Goal: Task Accomplishment & Management: Use online tool/utility

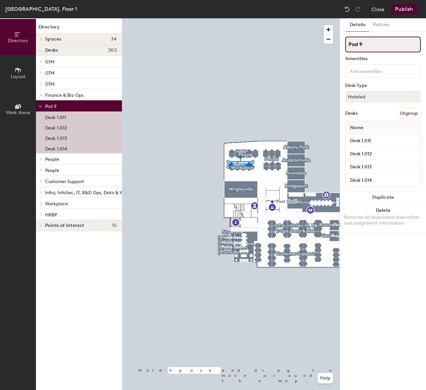
click at [377, 48] on input "Pod 9" at bounding box center [383, 45] width 76 height 16
click at [403, 13] on button "Publish" at bounding box center [404, 9] width 26 height 10
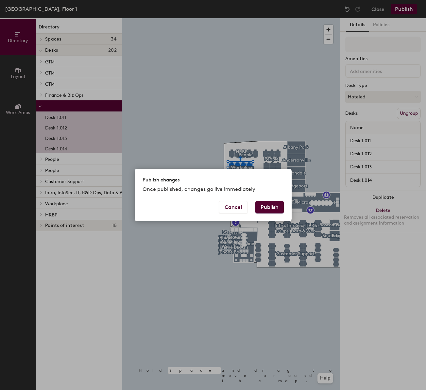
click at [272, 205] on button "Publish" at bounding box center [269, 207] width 28 height 12
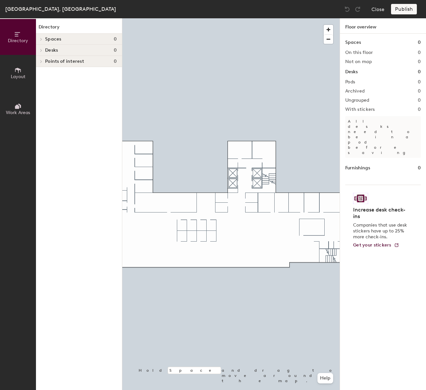
click at [11, 111] on span "Work Areas" at bounding box center [18, 113] width 24 height 6
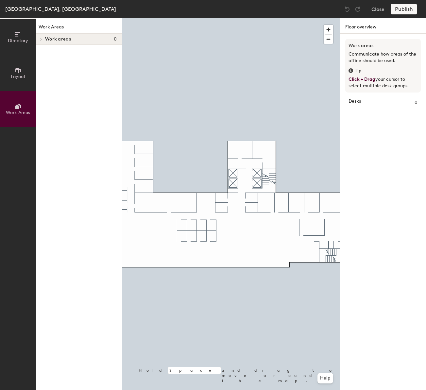
click at [45, 37] on span "Work areas" at bounding box center [58, 39] width 26 height 5
click at [12, 41] on span "Directory" at bounding box center [18, 41] width 20 height 6
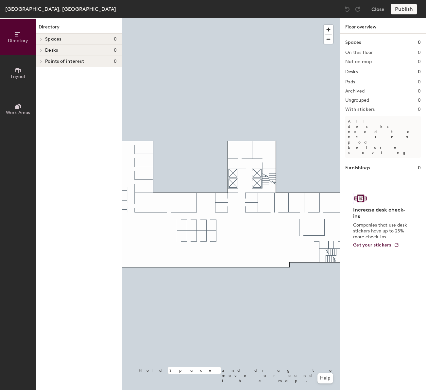
click at [45, 37] on span "Spaces" at bounding box center [53, 39] width 16 height 5
click at [44, 39] on div at bounding box center [40, 39] width 9 height 11
click at [43, 39] on span at bounding box center [41, 39] width 6 height 3
click at [39, 50] on span at bounding box center [41, 50] width 6 height 3
click at [19, 73] on icon at bounding box center [17, 70] width 7 height 7
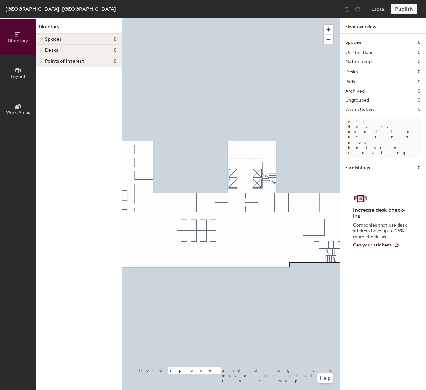
click at [385, 13] on div "Close Publish" at bounding box center [381, 9] width 79 height 10
click at [383, 12] on button "Close" at bounding box center [378, 9] width 13 height 10
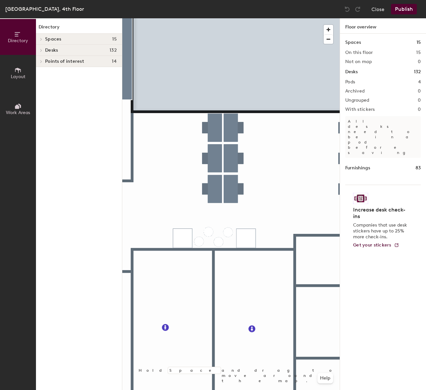
click at [50, 48] on span "Desks" at bounding box center [51, 50] width 13 height 5
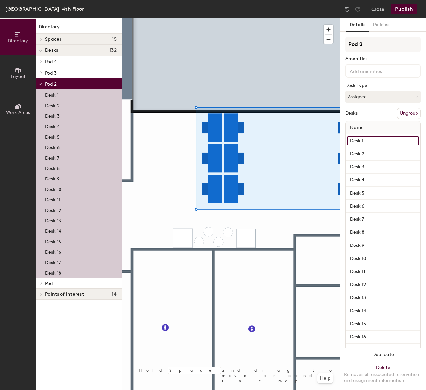
click at [364, 139] on input "Desk 1" at bounding box center [383, 140] width 72 height 9
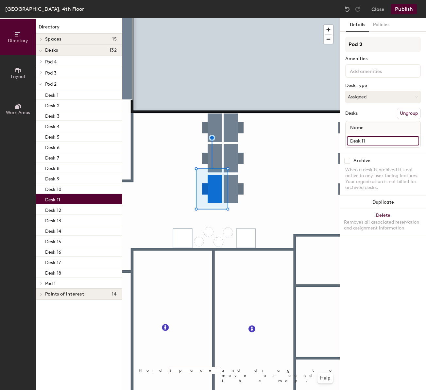
click at [376, 139] on input "Desk 11" at bounding box center [383, 140] width 72 height 9
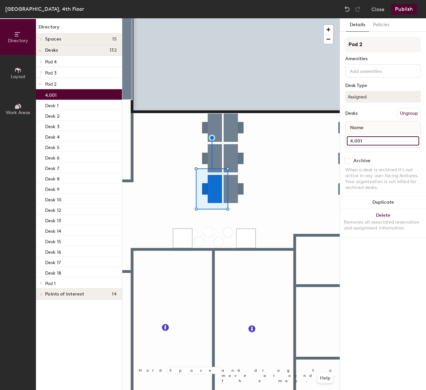
type input "4.001"
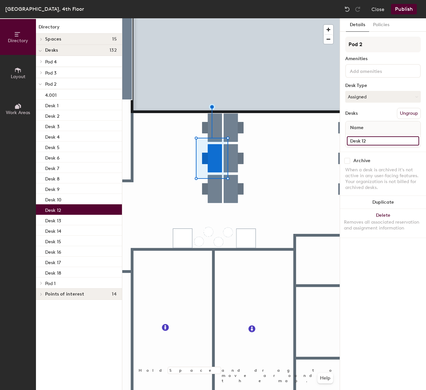
click at [379, 143] on input "Desk 12" at bounding box center [383, 140] width 72 height 9
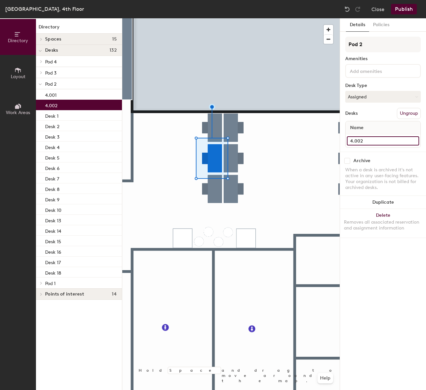
type input "4.002"
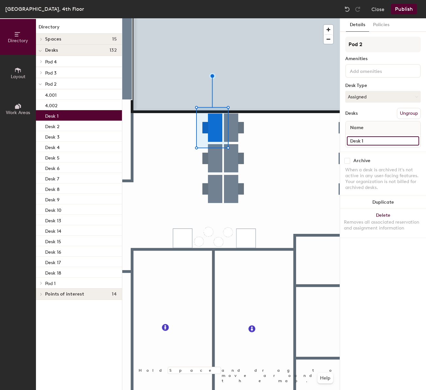
click at [367, 141] on input "Desk 1" at bounding box center [383, 140] width 72 height 9
type input "4.003"
click at [231, 18] on div at bounding box center [231, 18] width 218 height 0
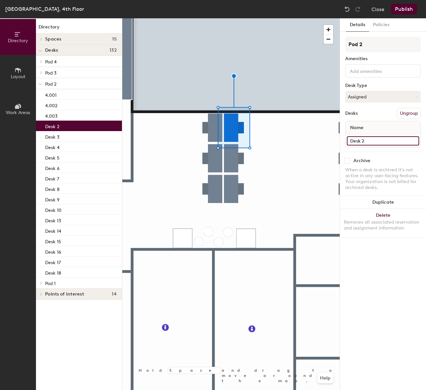
click at [379, 141] on input "Desk 2" at bounding box center [383, 140] width 72 height 9
type input "4.004"
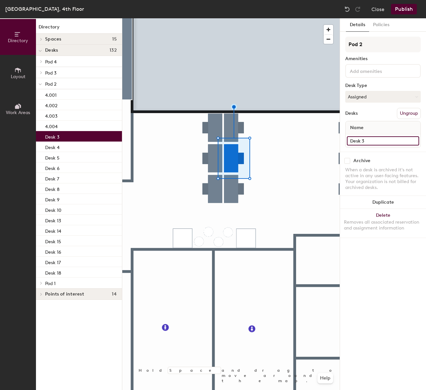
click at [375, 140] on input "Desk 3" at bounding box center [383, 140] width 72 height 9
type input "4.005"
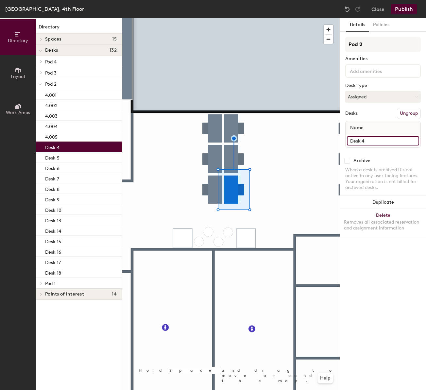
click at [375, 143] on input "Desk 4" at bounding box center [383, 140] width 72 height 9
type input "4.006"
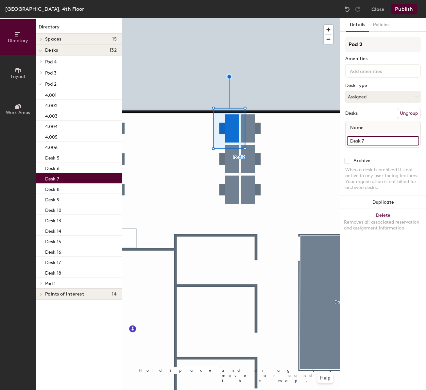
click at [369, 144] on input "Desk 7" at bounding box center [383, 140] width 72 height 9
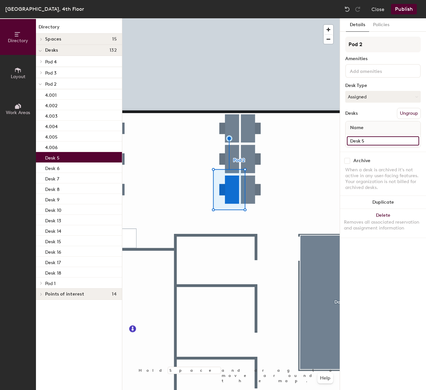
click at [376, 141] on input "Desk 5" at bounding box center [383, 140] width 72 height 9
type input "4.009"
click at [232, 18] on div at bounding box center [231, 18] width 218 height 0
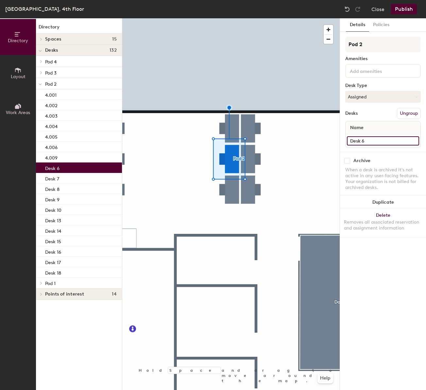
click at [377, 142] on input "Desk 6" at bounding box center [383, 140] width 72 height 9
type input "4.010"
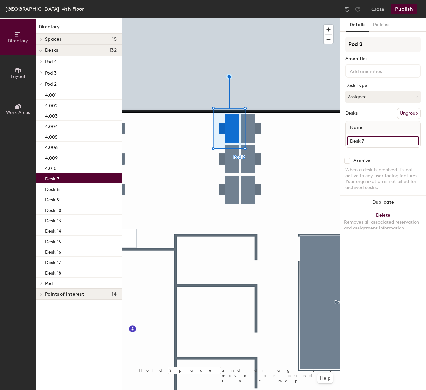
click at [364, 136] on input "Desk 7" at bounding box center [383, 140] width 72 height 9
type input "4.011"
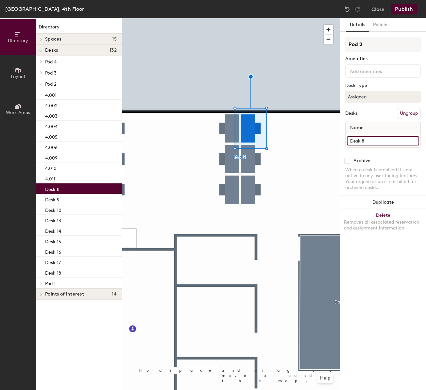
click at [376, 140] on input "Desk 8" at bounding box center [383, 140] width 72 height 9
type input "4.012"
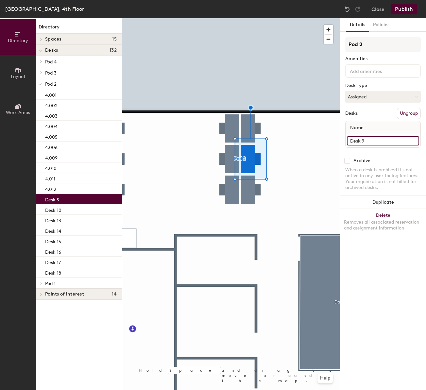
click at [387, 137] on input "Desk 9" at bounding box center [383, 140] width 72 height 9
type input "4.013"
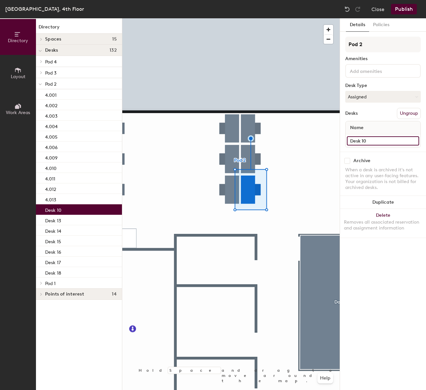
click at [379, 143] on input "Desk 10" at bounding box center [383, 140] width 72 height 9
type input "4.014"
click at [317, 18] on div at bounding box center [231, 18] width 218 height 0
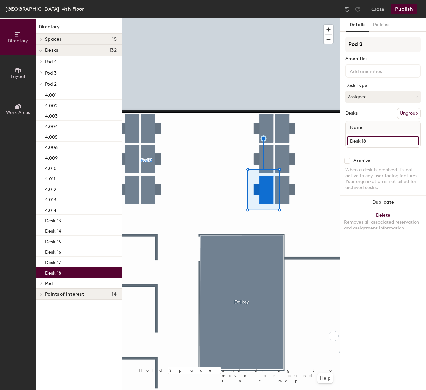
click at [378, 143] on input "Desk 18" at bounding box center [383, 140] width 72 height 9
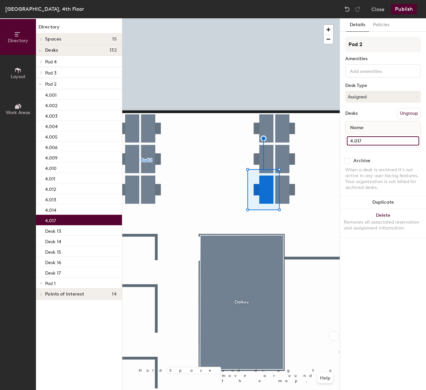
type input "4.017"
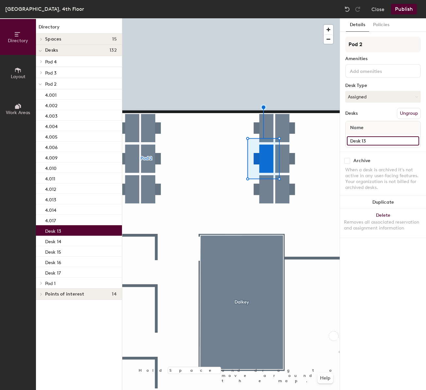
click at [378, 139] on input "Desk 13" at bounding box center [383, 140] width 72 height 9
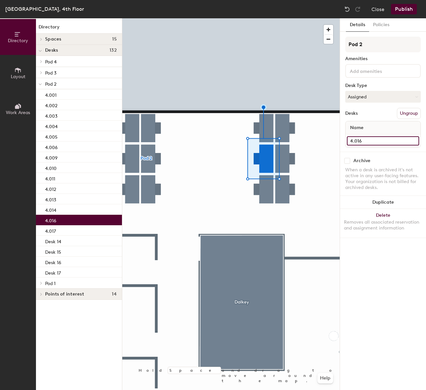
type input "4.016"
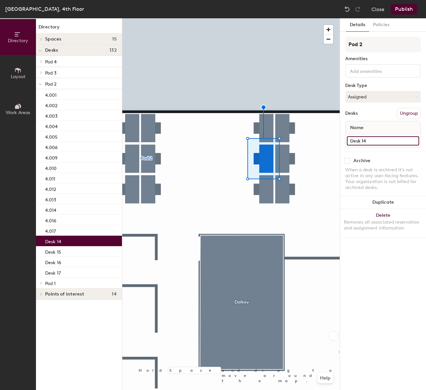
click at [378, 138] on input "Desk 14" at bounding box center [383, 140] width 72 height 9
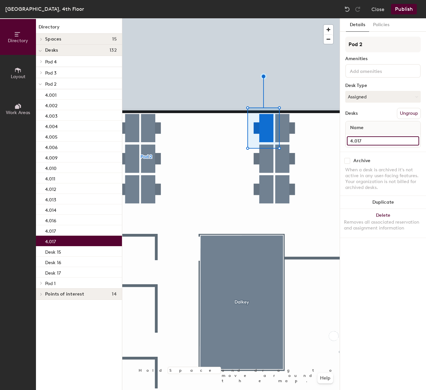
type input "4.017"
click at [288, 18] on div at bounding box center [231, 18] width 218 height 0
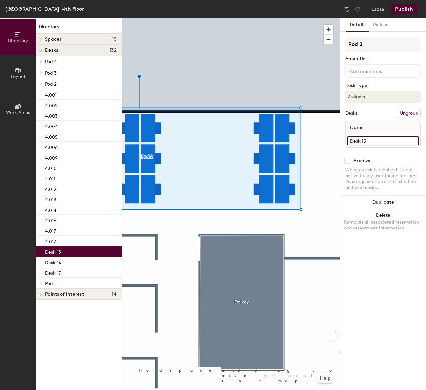
click at [380, 139] on input "Desk 15" at bounding box center [383, 140] width 72 height 9
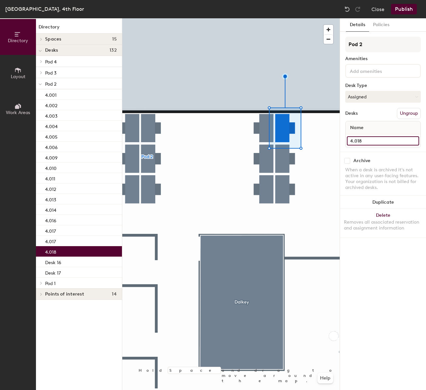
type input "4.018"
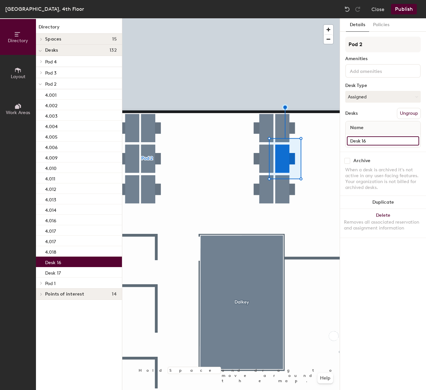
click at [382, 137] on input "Desk 16" at bounding box center [383, 140] width 72 height 9
type input "4.019"
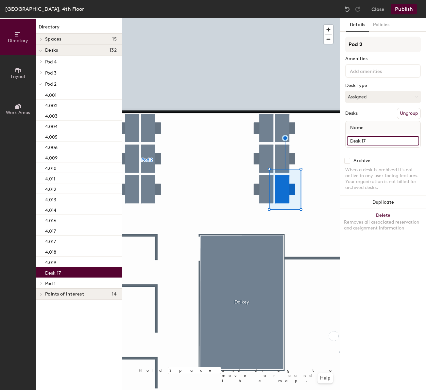
click at [382, 140] on input "Desk 17" at bounding box center [383, 140] width 72 height 9
type input "4.020"
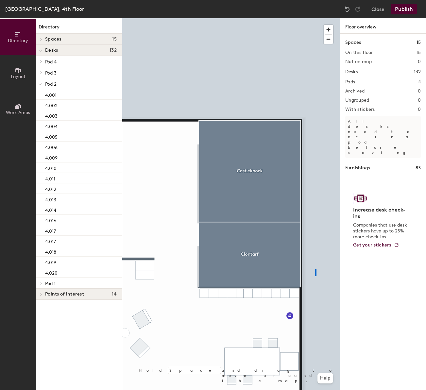
drag, startPoint x: 316, startPoint y: 269, endPoint x: 313, endPoint y: 270, distance: 3.7
click at [315, 18] on div at bounding box center [231, 18] width 218 height 0
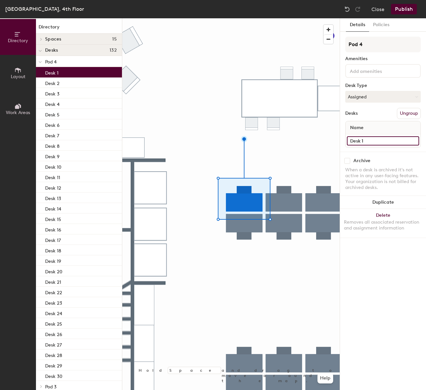
click at [367, 141] on input "Desk 1" at bounding box center [383, 140] width 72 height 9
type input "4.021"
click at [285, 18] on div at bounding box center [231, 18] width 218 height 0
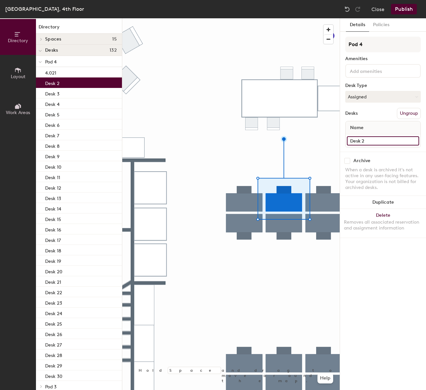
click at [376, 141] on input "Desk 2" at bounding box center [383, 140] width 72 height 9
type input "4.022"
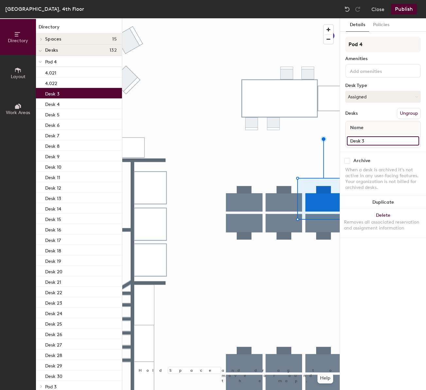
click at [381, 143] on input "Desk 3" at bounding box center [383, 140] width 72 height 9
type input "4.023"
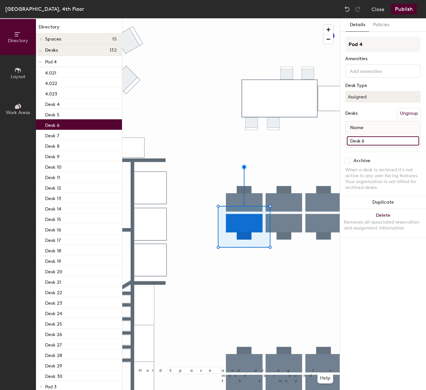
click at [378, 143] on input "Desk 6" at bounding box center [383, 140] width 72 height 9
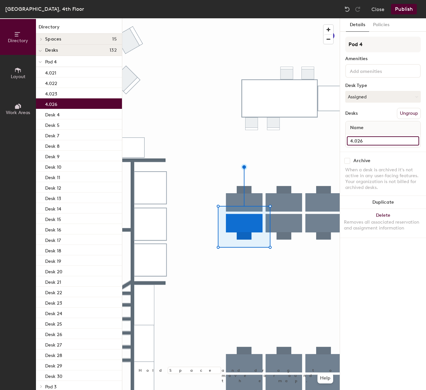
type input "4.026"
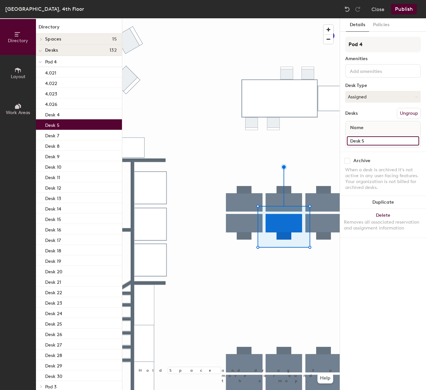
click at [381, 136] on input "Desk 5" at bounding box center [383, 140] width 72 height 9
type input "5"
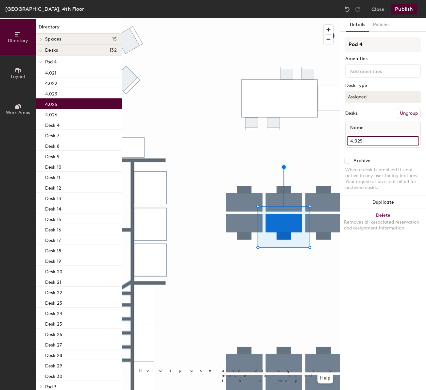
type input "4.025"
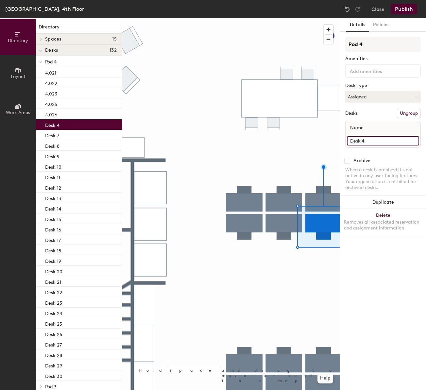
click at [366, 138] on input "Desk 4" at bounding box center [383, 140] width 72 height 9
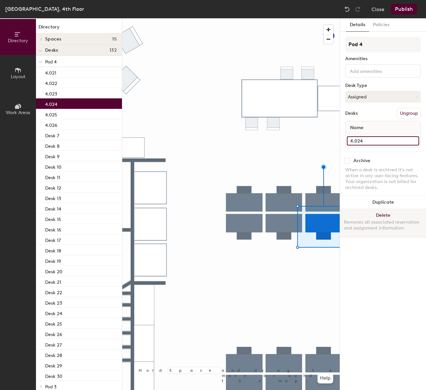
type input "4.024"
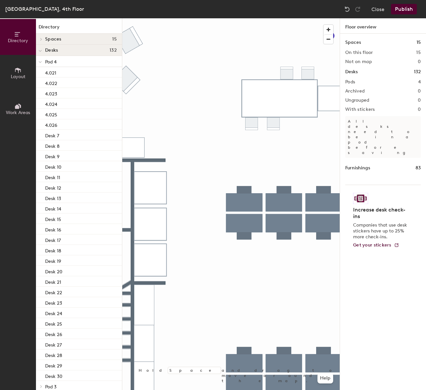
click at [239, 18] on div at bounding box center [231, 18] width 218 height 0
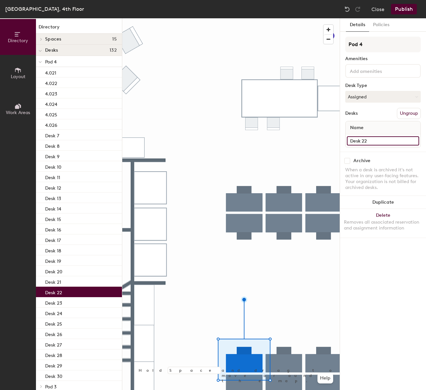
click at [388, 141] on input "Desk 22" at bounding box center [383, 140] width 72 height 9
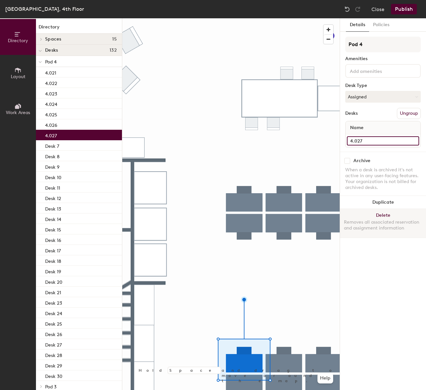
type input "4.027"
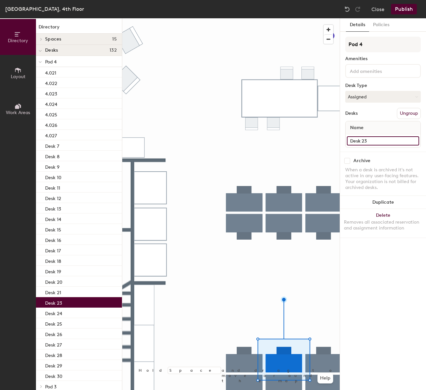
click at [384, 143] on input "Desk 23" at bounding box center [383, 140] width 72 height 9
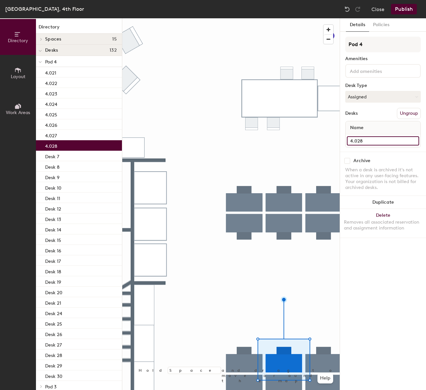
type input "4.028"
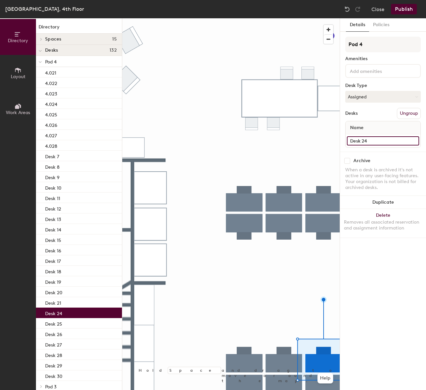
click at [386, 138] on input "Desk 24" at bounding box center [383, 140] width 72 height 9
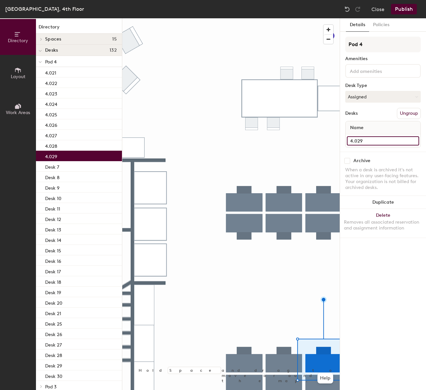
type input "4.029"
click at [314, 18] on div at bounding box center [231, 18] width 218 height 0
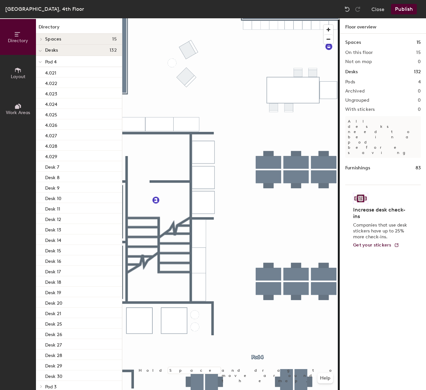
click at [274, 18] on div at bounding box center [231, 18] width 218 height 0
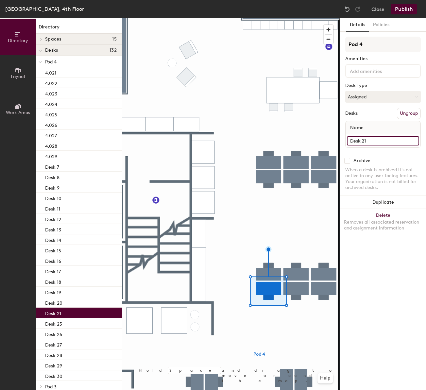
click at [378, 144] on input "Desk 21" at bounding box center [383, 140] width 72 height 9
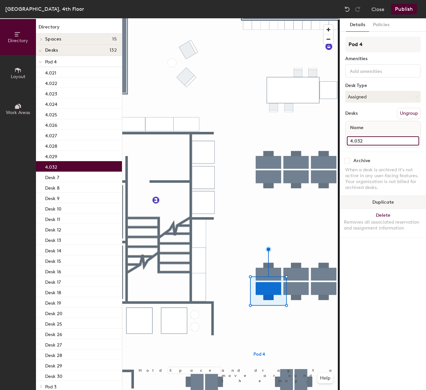
type input "4.032"
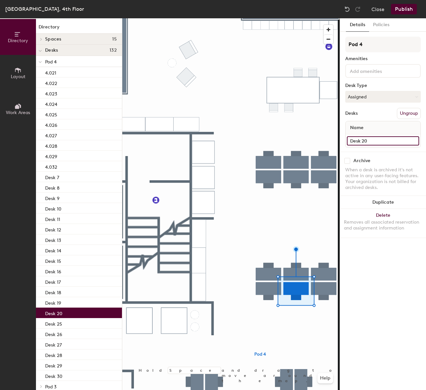
click at [372, 143] on input "Desk 20" at bounding box center [383, 140] width 72 height 9
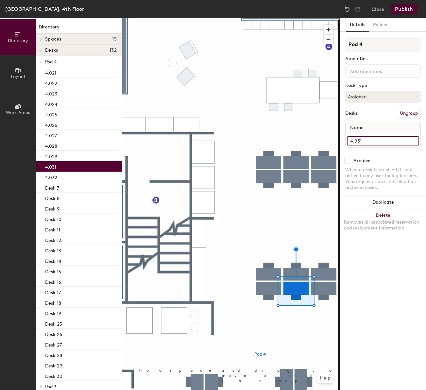
type input "4.031"
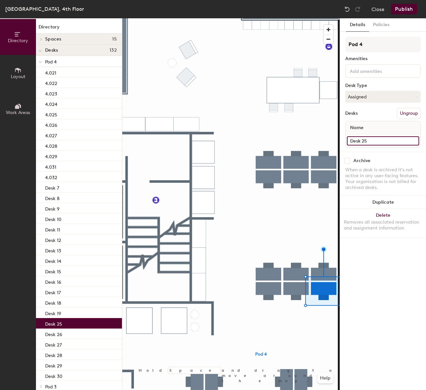
click at [368, 144] on input "Desk 25" at bounding box center [383, 140] width 72 height 9
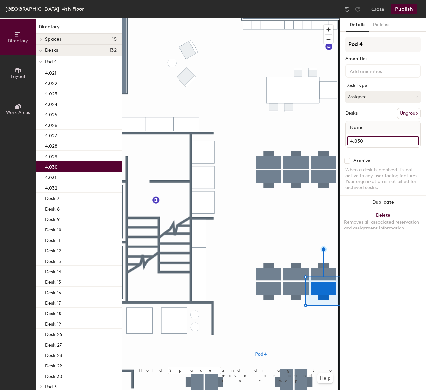
type input "4.030"
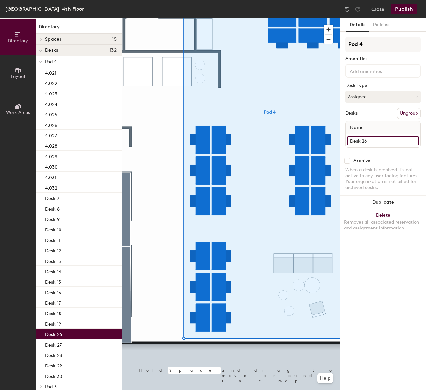
click at [387, 142] on input "Desk 26" at bounding box center [383, 140] width 72 height 9
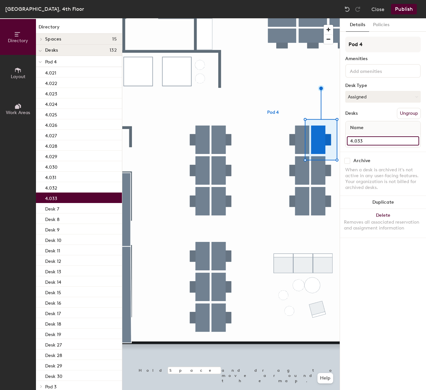
type input "4.033"
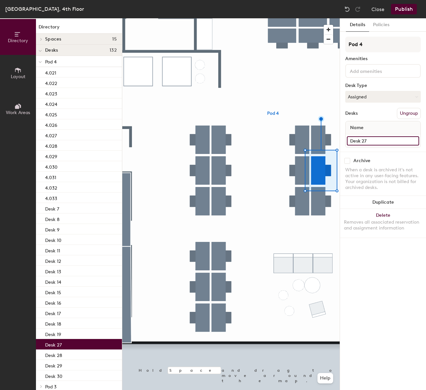
click at [374, 141] on input "Desk 27" at bounding box center [383, 140] width 72 height 9
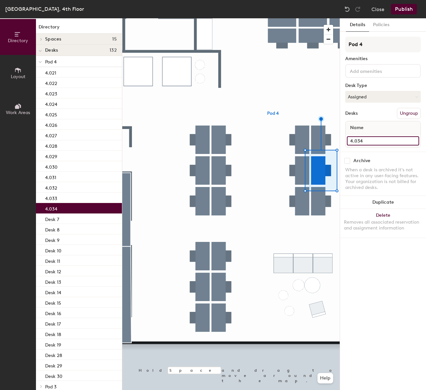
type input "4.034"
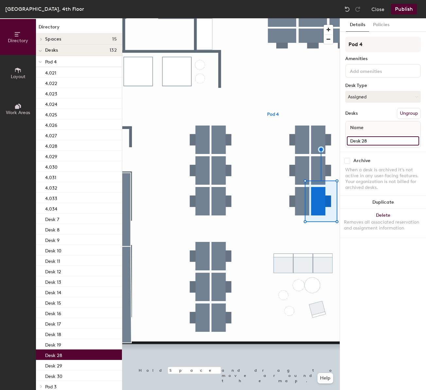
click at [367, 143] on input "Desk 28" at bounding box center [383, 140] width 72 height 9
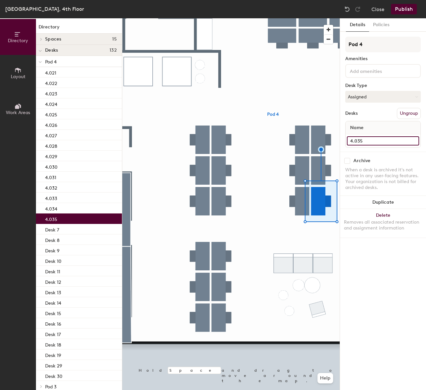
type input "4.035"
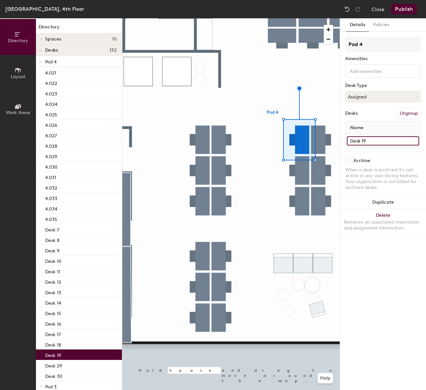
click at [377, 140] on input "Desk 19" at bounding box center [383, 140] width 72 height 9
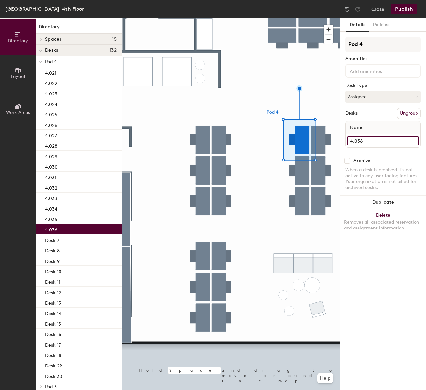
type input "4.036"
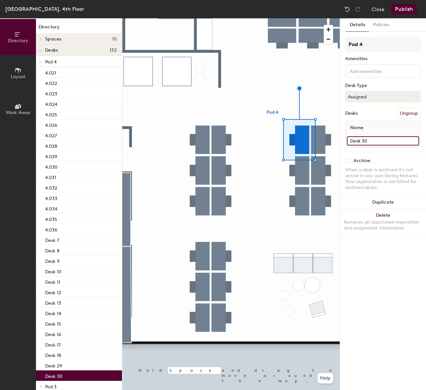
click at [359, 143] on input "Desk 30" at bounding box center [383, 140] width 72 height 9
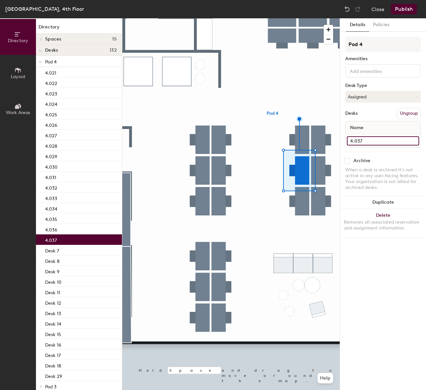
type input "4.037"
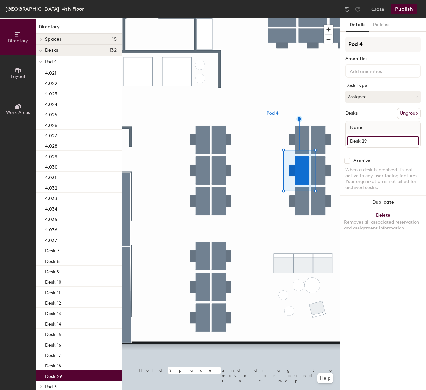
click at [373, 142] on input "Desk 29" at bounding box center [383, 140] width 72 height 9
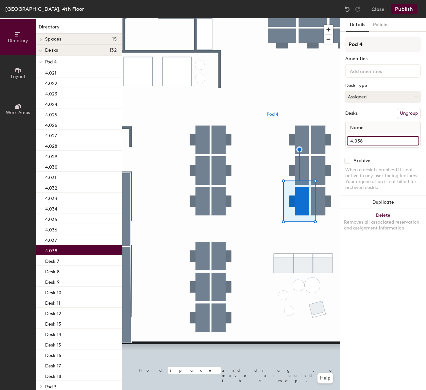
type input "4.038"
click at [360, 141] on input "Desk 7" at bounding box center [383, 140] width 72 height 9
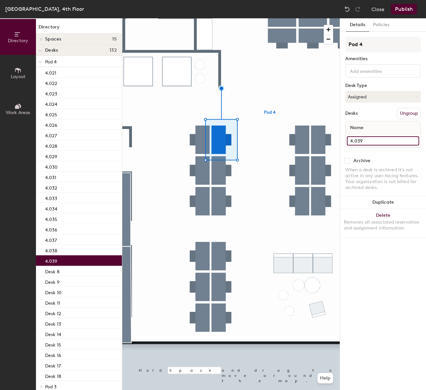
type input "4.039"
click at [214, 18] on div at bounding box center [231, 18] width 218 height 0
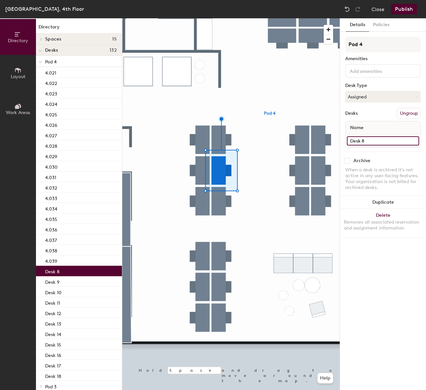
click at [390, 141] on input "Desk 8" at bounding box center [383, 140] width 72 height 9
type input "4.040"
click at [220, 18] on div at bounding box center [231, 18] width 218 height 0
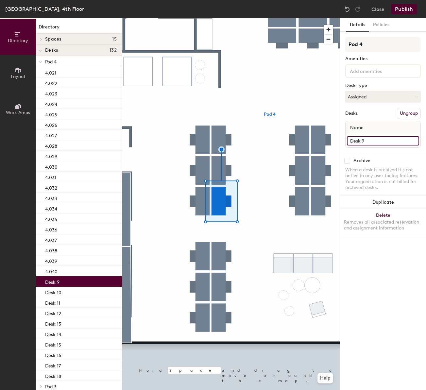
click at [374, 142] on input "Desk 9" at bounding box center [383, 140] width 72 height 9
type input "4.041"
click at [215, 18] on div at bounding box center [231, 18] width 218 height 0
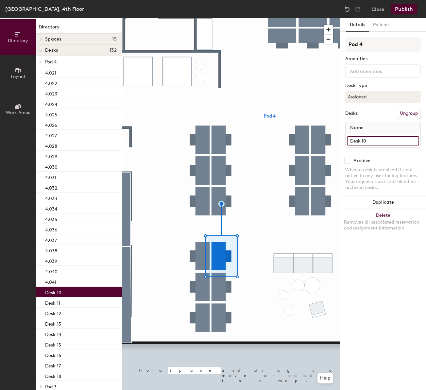
click at [374, 141] on input "Desk 10" at bounding box center [383, 140] width 72 height 9
type input "4.045"
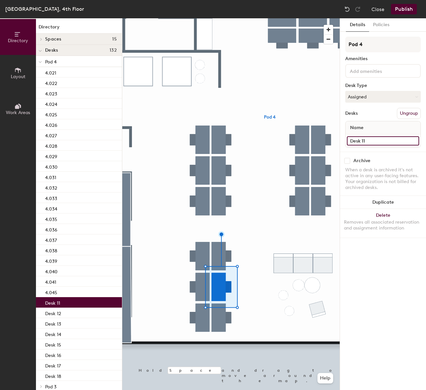
click at [368, 142] on input "Desk 11" at bounding box center [383, 140] width 72 height 9
type input "4.046"
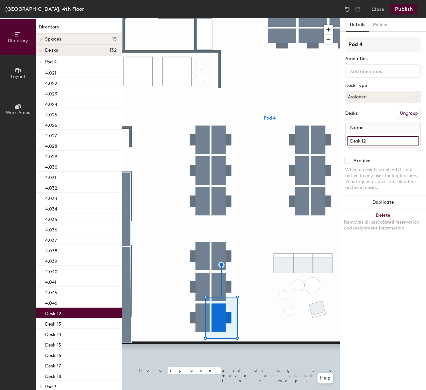
click at [381, 138] on input "Desk 12" at bounding box center [383, 140] width 72 height 9
type input "4.047"
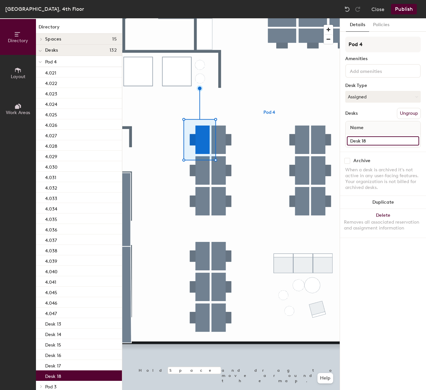
click at [379, 138] on input "Desk 18" at bounding box center [383, 140] width 72 height 9
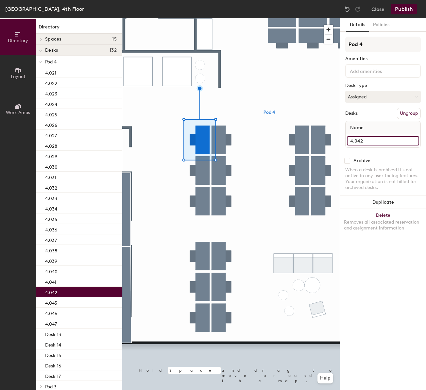
type input "4.042"
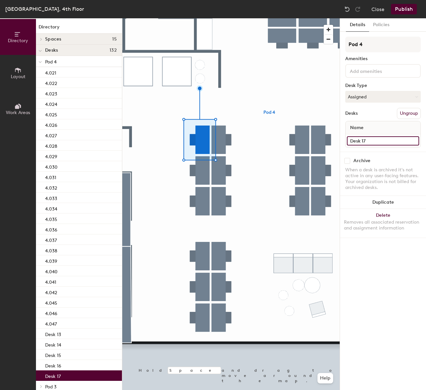
click at [380, 142] on input "Desk 17" at bounding box center [383, 140] width 72 height 9
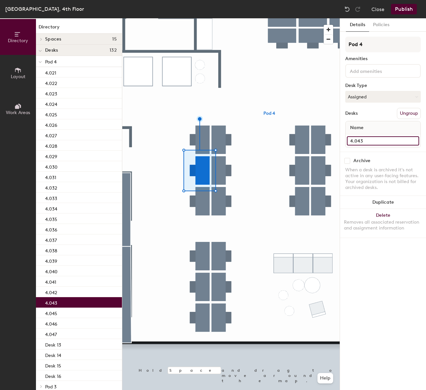
type input "4.043"
click at [200, 18] on div at bounding box center [231, 18] width 218 height 0
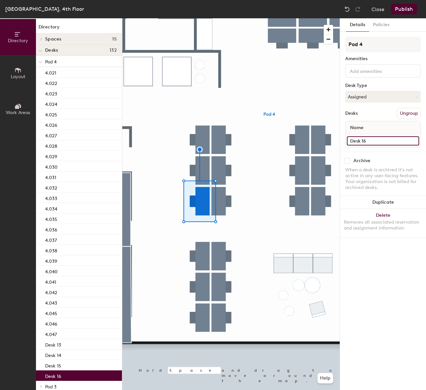
click at [380, 143] on input "Desk 16" at bounding box center [383, 140] width 72 height 9
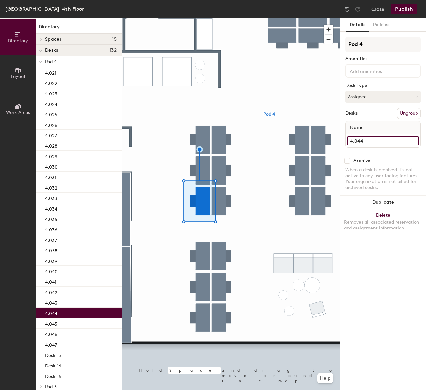
type input "4.044"
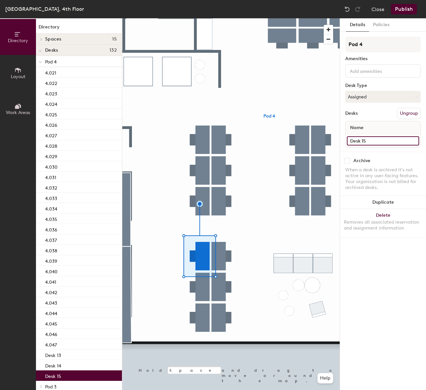
click at [383, 142] on input "Desk 15" at bounding box center [383, 140] width 72 height 9
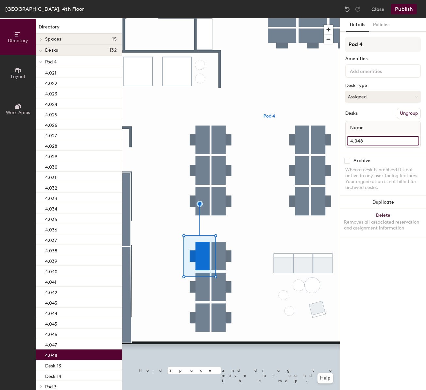
type input "4.048"
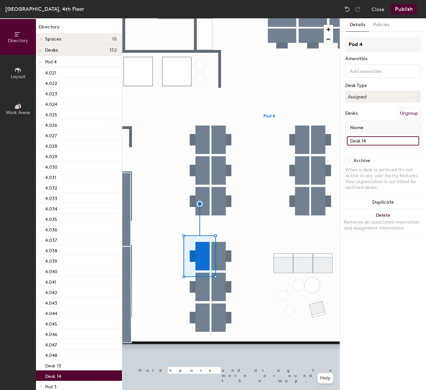
click at [376, 142] on input "Desk 14" at bounding box center [383, 140] width 72 height 9
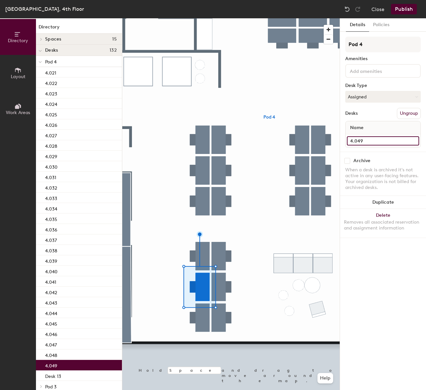
type input "4.049"
click at [200, 18] on div at bounding box center [231, 18] width 218 height 0
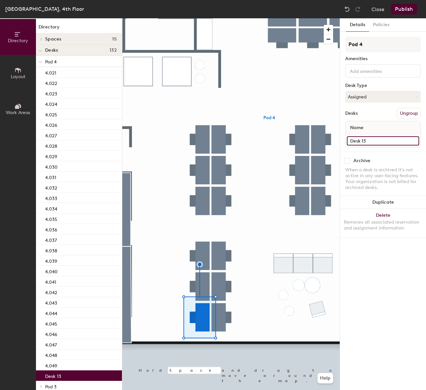
click at [374, 141] on input "Desk 13" at bounding box center [383, 140] width 72 height 9
type input "4.050"
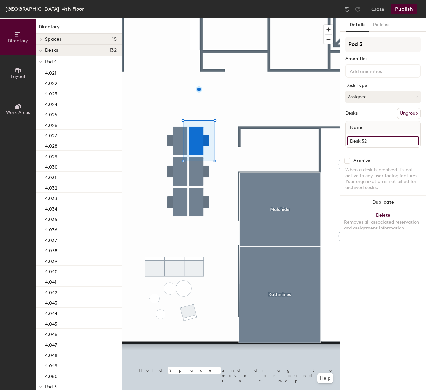
click at [367, 142] on input "Desk 52" at bounding box center [383, 140] width 72 height 9
type input "4.051"
click at [356, 141] on input "Desk 53" at bounding box center [383, 140] width 72 height 9
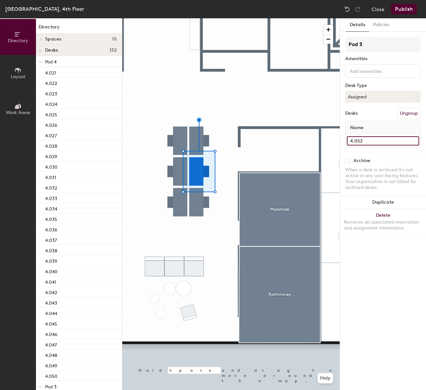
type input "4.052"
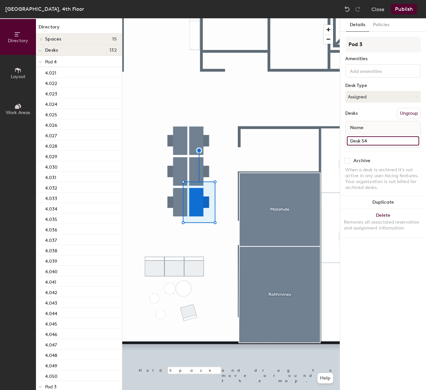
click at [393, 142] on input "Desk 54" at bounding box center [383, 140] width 72 height 9
type input "4.053"
click at [174, 18] on div at bounding box center [231, 18] width 218 height 0
click at [378, 142] on input "Desk 51" at bounding box center [383, 140] width 72 height 9
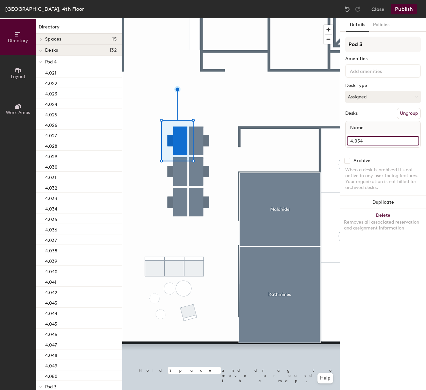
type input "4.054"
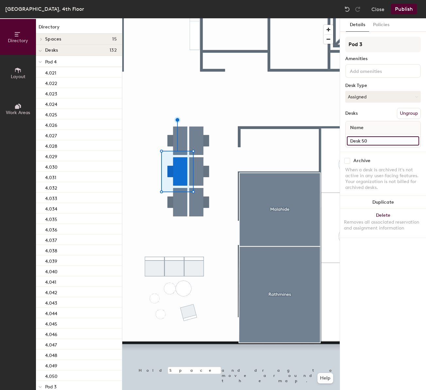
click at [397, 142] on input "Desk 50" at bounding box center [383, 140] width 72 height 9
type input "4.055"
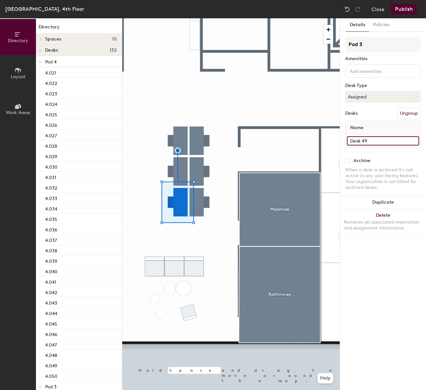
click at [395, 140] on input "Desk 49" at bounding box center [383, 140] width 72 height 9
type input "4.056"
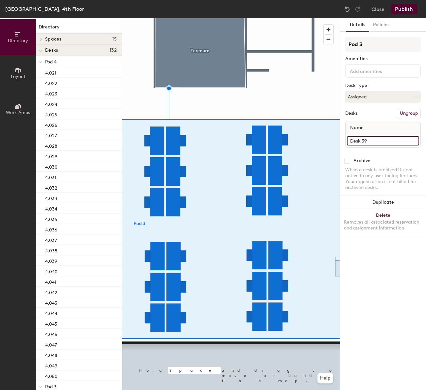
click at [366, 138] on input "Desk 39" at bounding box center [383, 140] width 72 height 9
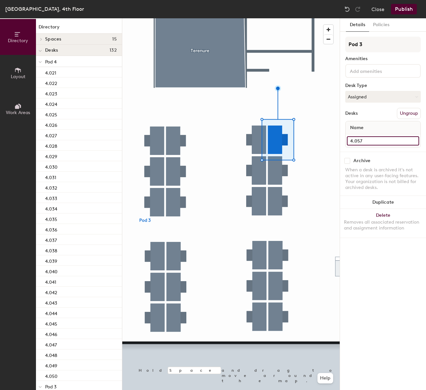
type input "4.057"
click at [279, 18] on div at bounding box center [231, 18] width 218 height 0
click at [390, 142] on input "Desk 40" at bounding box center [383, 140] width 72 height 9
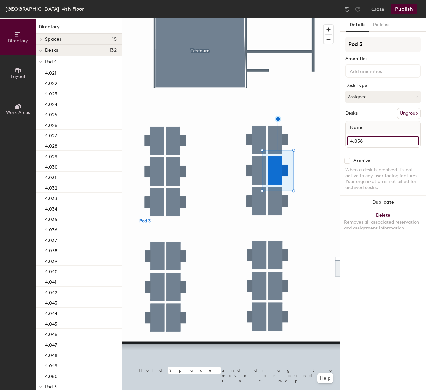
type input "4.058"
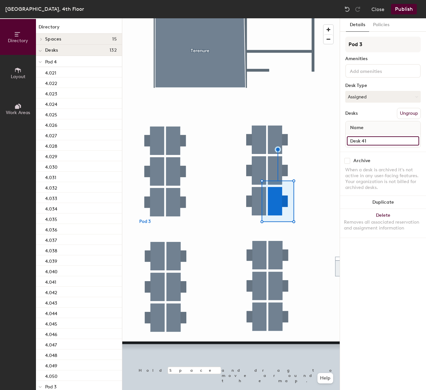
click at [371, 140] on input "Desk 41" at bounding box center [383, 140] width 72 height 9
type input "4.059"
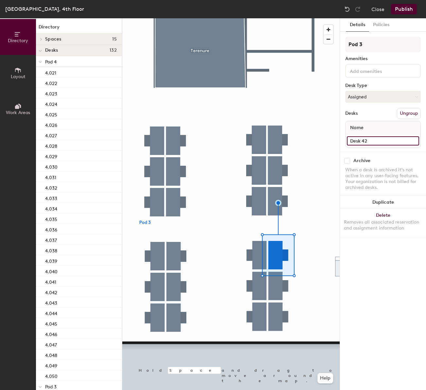
click at [371, 139] on input "Desk 42" at bounding box center [383, 140] width 72 height 9
type input "4.063"
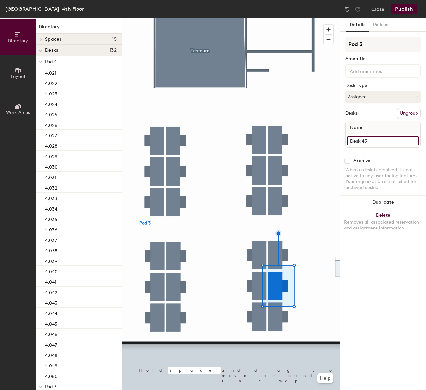
click at [380, 138] on input "Desk 43" at bounding box center [383, 140] width 72 height 9
type input "4.064"
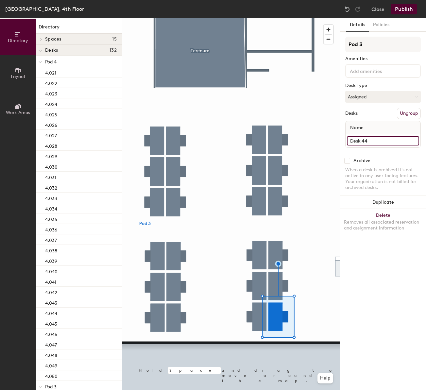
click at [387, 142] on input "Desk 44" at bounding box center [383, 140] width 72 height 9
type input "4.065"
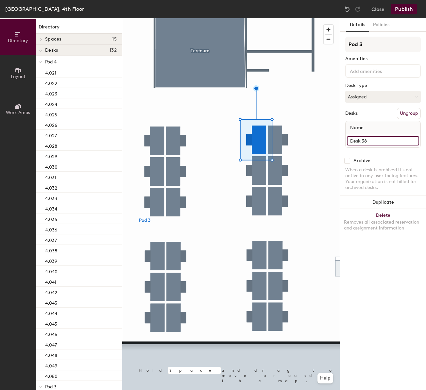
click at [387, 136] on input "Desk 38" at bounding box center [383, 140] width 72 height 9
type input "4.060"
click at [378, 137] on input "Desk 37" at bounding box center [383, 140] width 72 height 9
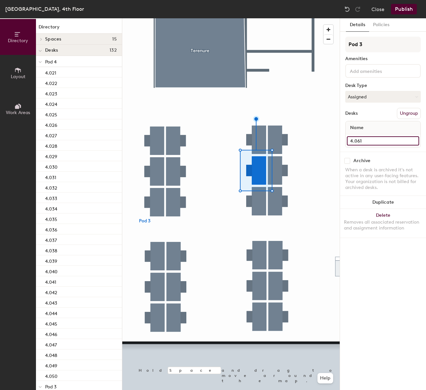
type input "4.061"
click at [256, 18] on div at bounding box center [231, 18] width 218 height 0
click at [386, 136] on input "Desk 48" at bounding box center [383, 140] width 72 height 9
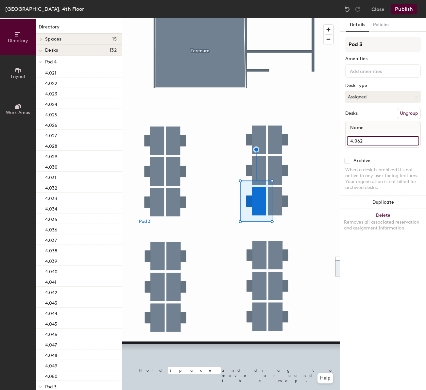
type input "4.062"
click at [261, 18] on div at bounding box center [231, 18] width 218 height 0
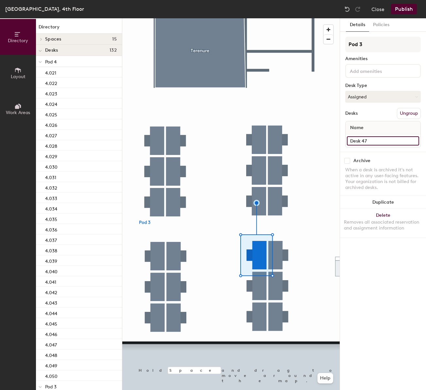
click at [376, 142] on input "Desk 47" at bounding box center [383, 140] width 72 height 9
type input "4.066"
click at [258, 18] on div at bounding box center [231, 18] width 218 height 0
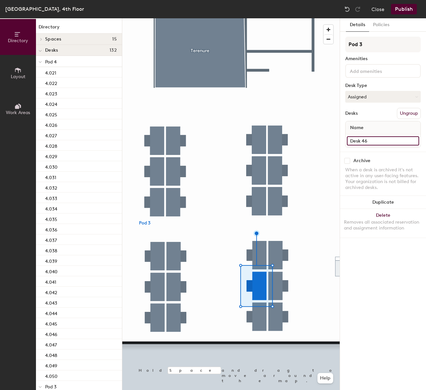
click at [375, 137] on input "Desk 46" at bounding box center [383, 140] width 72 height 9
type input "4.067"
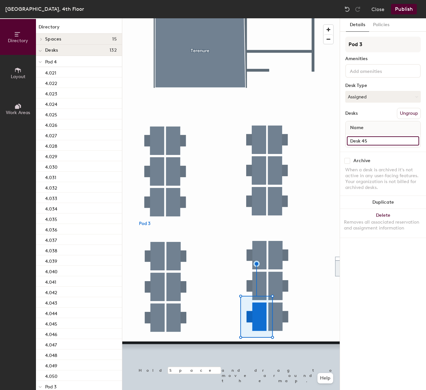
click at [369, 140] on input "Desk 45" at bounding box center [383, 140] width 72 height 9
type input "4.068"
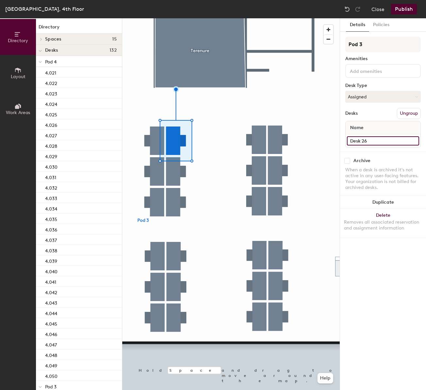
click at [372, 144] on input "Desk 26" at bounding box center [383, 140] width 72 height 9
type input "4.069"
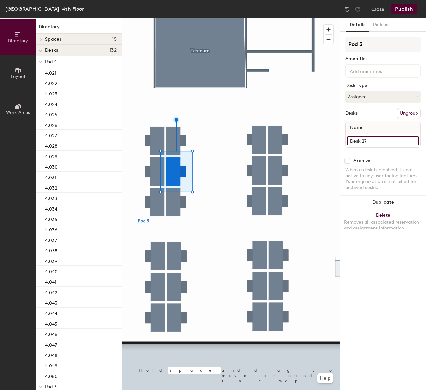
click at [374, 142] on input "Desk 27" at bounding box center [383, 140] width 72 height 9
type input "4.070"
click at [176, 18] on div at bounding box center [231, 18] width 218 height 0
click at [396, 143] on input "Desk 28" at bounding box center [383, 140] width 72 height 9
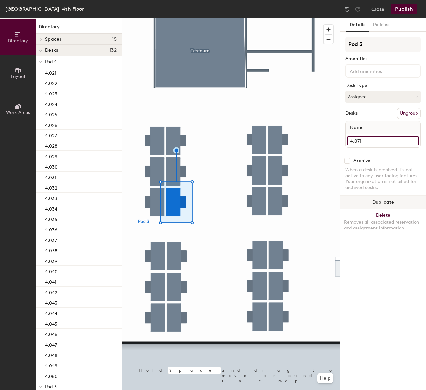
type input "4.071"
click at [179, 18] on div at bounding box center [231, 18] width 218 height 0
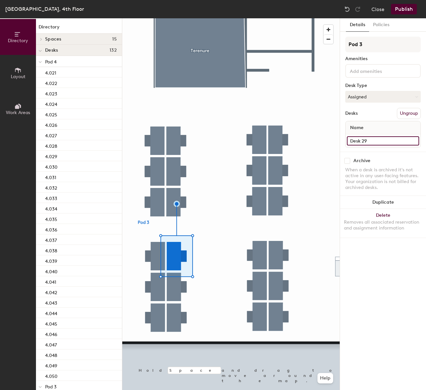
click at [381, 143] on input "Desk 29" at bounding box center [383, 140] width 72 height 9
type input "4.075"
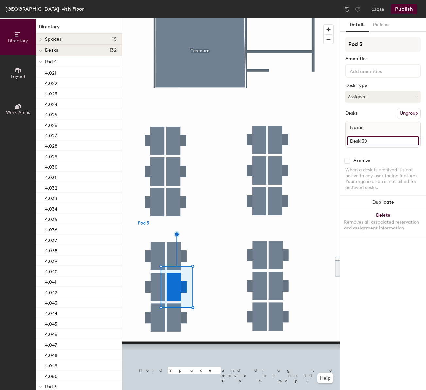
click at [382, 139] on input "Desk 30" at bounding box center [383, 140] width 72 height 9
type input "4.076"
click at [180, 18] on div at bounding box center [231, 18] width 218 height 0
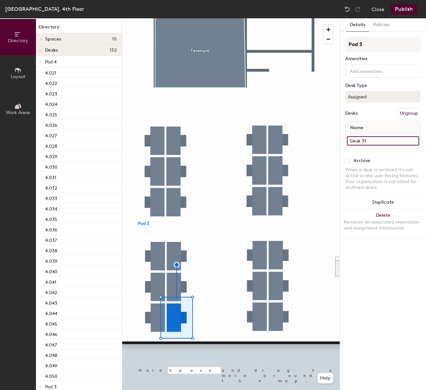
click at [372, 138] on input "Desk 31" at bounding box center [383, 140] width 72 height 9
type input "4.077"
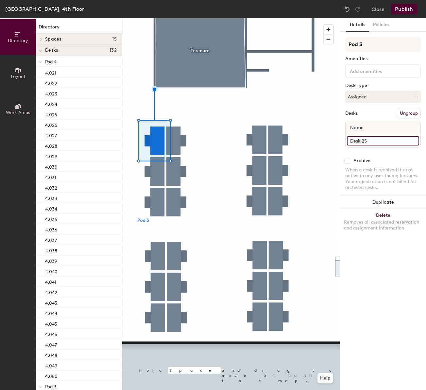
click at [397, 144] on input "Desk 25" at bounding box center [383, 140] width 72 height 9
type input "4.072"
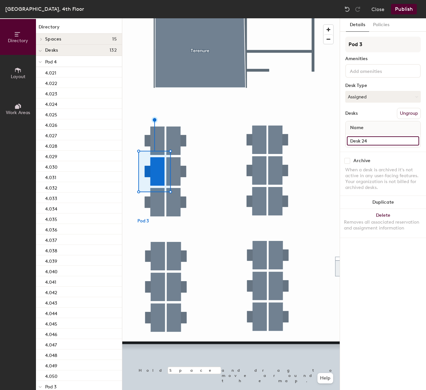
click at [399, 141] on input "Desk 24" at bounding box center [383, 140] width 72 height 9
type input "4.073"
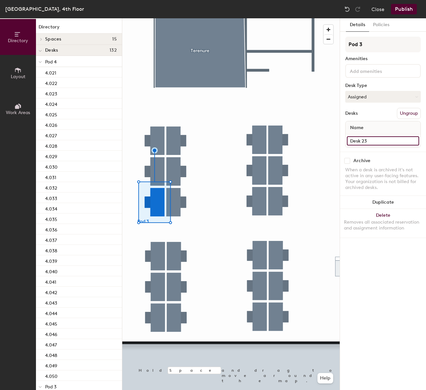
click at [382, 141] on input "Desk 23" at bounding box center [383, 140] width 72 height 9
type input "4.074"
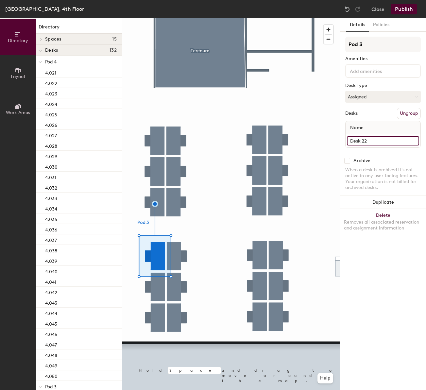
click at [374, 141] on input "Desk 22" at bounding box center [383, 140] width 72 height 9
type input "4.078"
click at [154, 18] on div at bounding box center [231, 18] width 218 height 0
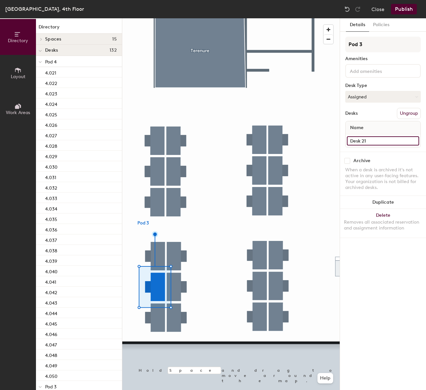
click at [374, 143] on input "Desk 21" at bounding box center [383, 140] width 72 height 9
type input "4.079"
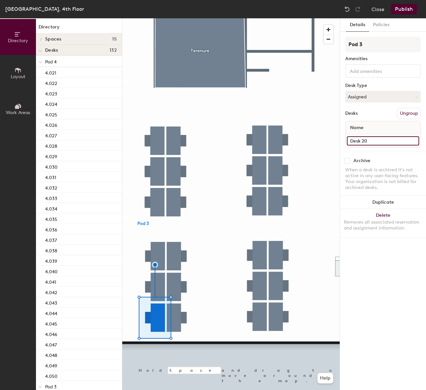
click at [394, 140] on input "Desk 20" at bounding box center [383, 140] width 72 height 9
type input "4.080"
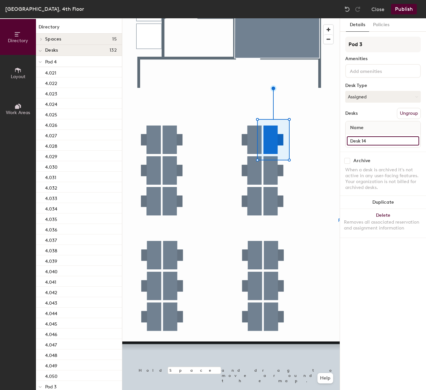
click at [386, 144] on input "Desk 14" at bounding box center [383, 140] width 72 height 9
type input "4.081"
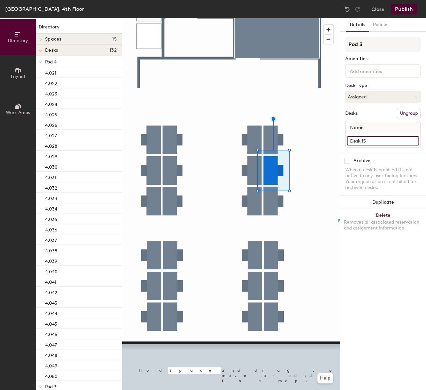
click at [374, 139] on input "Desk 15" at bounding box center [383, 140] width 72 height 9
type input "4.082"
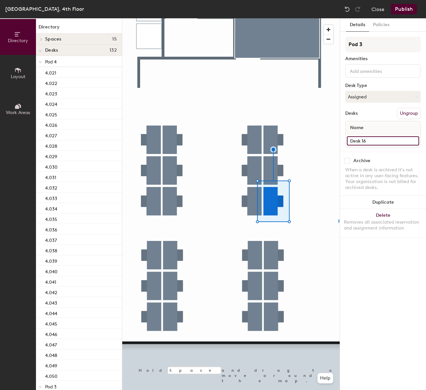
click at [388, 144] on input "Desk 16" at bounding box center [383, 140] width 72 height 9
type input "2"
type input "4.083"
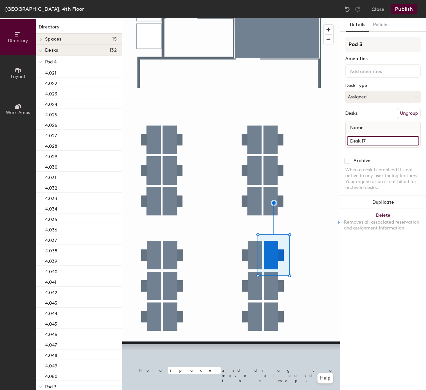
click at [380, 139] on input "Desk 17" at bounding box center [383, 140] width 72 height 9
type input "4.087"
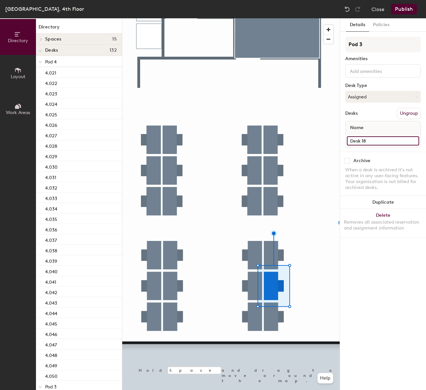
click at [379, 142] on input "Desk 18" at bounding box center [383, 140] width 72 height 9
type input "4.088"
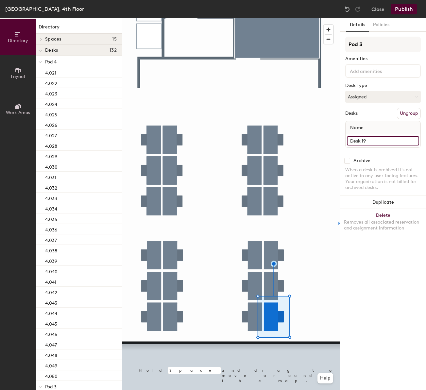
click at [373, 138] on input "Desk 19" at bounding box center [383, 140] width 72 height 9
type input "4.089"
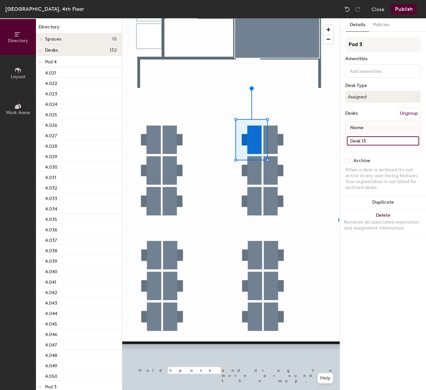
click at [366, 142] on input "Desk 13" at bounding box center [383, 140] width 72 height 9
type input "4.084"
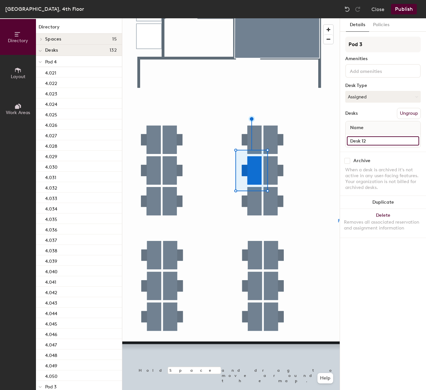
click at [373, 139] on input "Desk 12" at bounding box center [383, 140] width 72 height 9
type input "4.085"
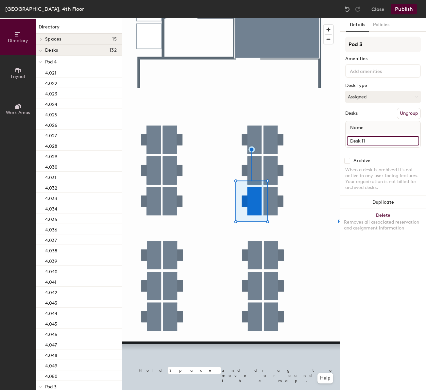
click at [365, 142] on input "Desk 11" at bounding box center [383, 140] width 72 height 9
type input "4.086"
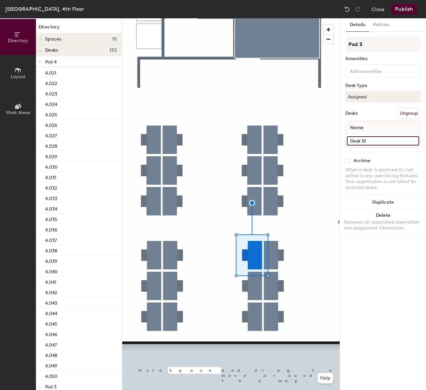
click at [375, 138] on input "Desk 10" at bounding box center [383, 140] width 72 height 9
type input "4.090"
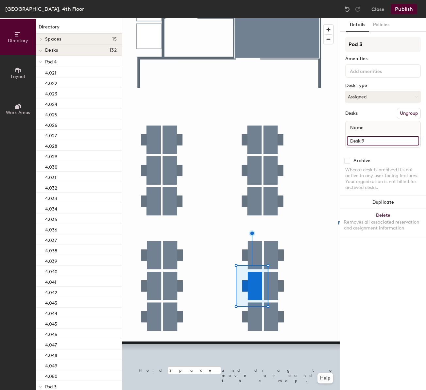
click at [377, 144] on input "Desk 9" at bounding box center [383, 140] width 72 height 9
type input "4.091"
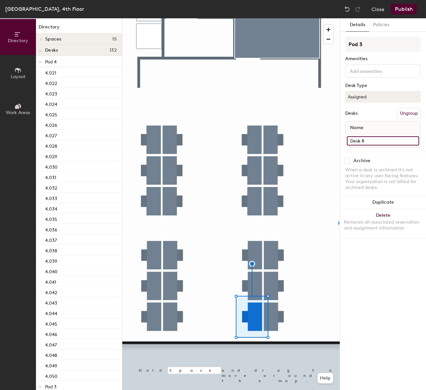
click at [387, 138] on input "Desk 8" at bounding box center [383, 140] width 72 height 9
type input "4.092"
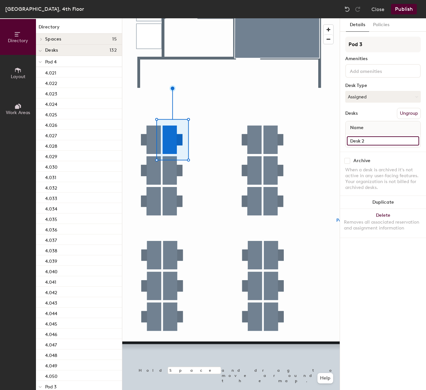
click at [382, 139] on input "Desk 2" at bounding box center [383, 140] width 72 height 9
type input "4.093"
click at [176, 18] on div at bounding box center [231, 18] width 218 height 0
click at [361, 136] on input "Desk 3" at bounding box center [383, 140] width 72 height 9
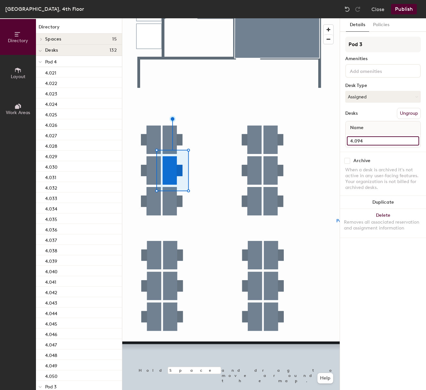
type input "4.094"
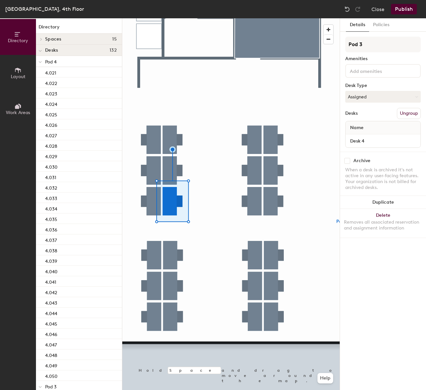
click at [360, 146] on div "Desk 4" at bounding box center [383, 140] width 75 height 13
click at [361, 144] on input "Desk 4" at bounding box center [383, 140] width 72 height 9
type input "4.095"
click at [173, 18] on div at bounding box center [231, 18] width 218 height 0
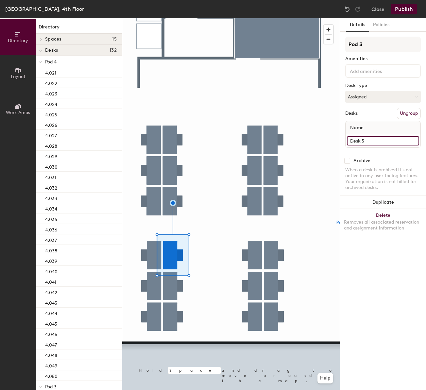
click at [382, 140] on input "Desk 5" at bounding box center [383, 140] width 72 height 9
type input "4.099"
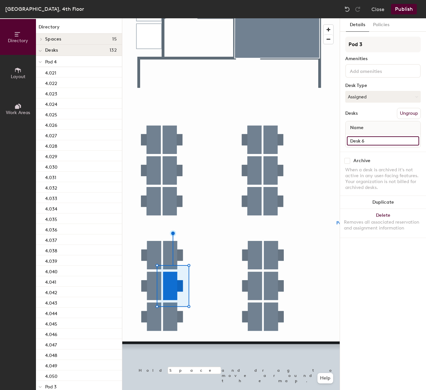
click at [364, 142] on input "Desk 6" at bounding box center [383, 140] width 72 height 9
type input "4.100"
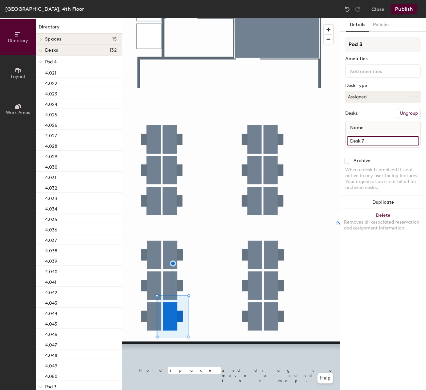
click at [381, 142] on input "Desk 7" at bounding box center [383, 140] width 72 height 9
type input "4.101"
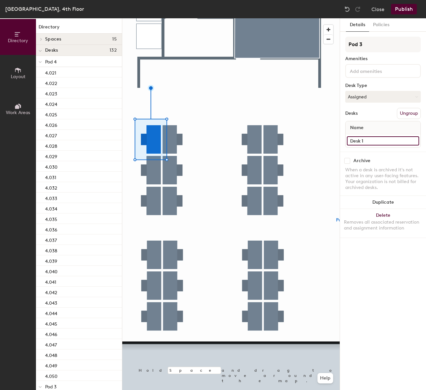
click at [378, 142] on input "Desk 1" at bounding box center [383, 140] width 72 height 9
type input "4.096"
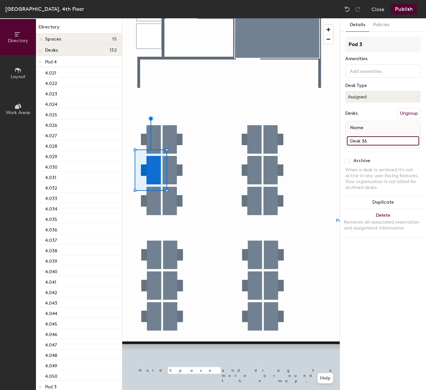
click at [387, 141] on input "Desk 36" at bounding box center [383, 140] width 72 height 9
type input "4.097"
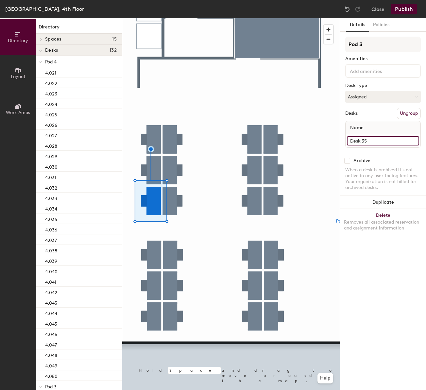
click at [379, 140] on input "Desk 35" at bounding box center [383, 140] width 72 height 9
type input "4.098"
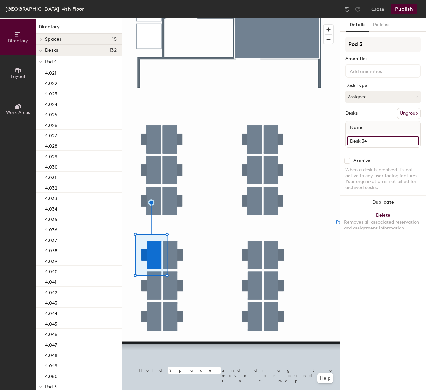
click at [376, 138] on input "Desk 34" at bounding box center [383, 140] width 72 height 9
type input "4.102"
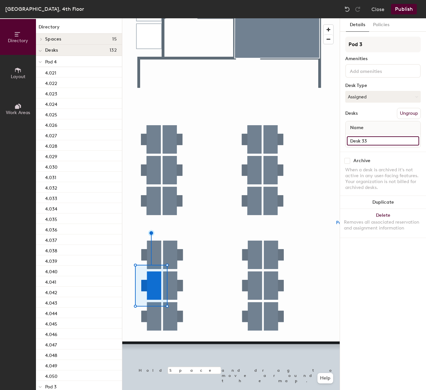
click at [386, 141] on input "Desk 33" at bounding box center [383, 140] width 72 height 9
type input "4.103"
click at [147, 18] on div at bounding box center [231, 18] width 218 height 0
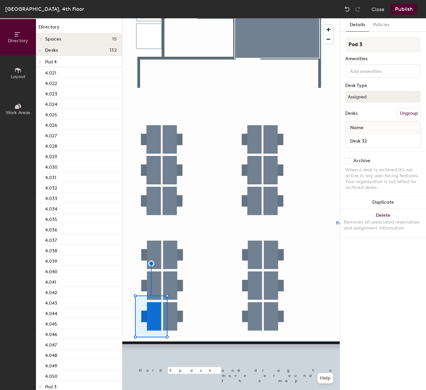
click at [382, 146] on div "Desk 32" at bounding box center [383, 140] width 75 height 13
click at [383, 143] on input "Desk 32" at bounding box center [383, 140] width 72 height 9
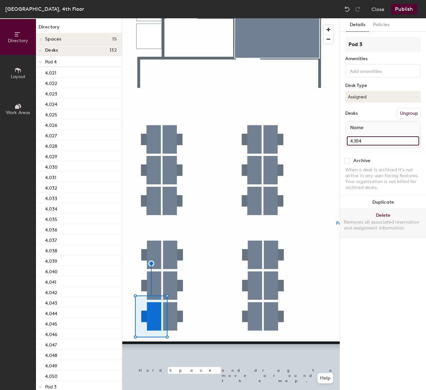
type input "4.104"
click at [228, 18] on div at bounding box center [231, 18] width 218 height 0
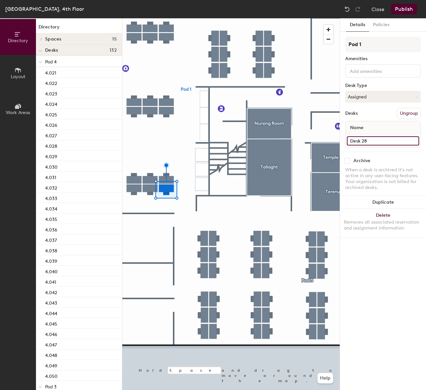
click at [379, 139] on input "Desk 28" at bounding box center [383, 140] width 72 height 9
type input "4.110"
click at [150, 18] on div at bounding box center [231, 18] width 218 height 0
click at [372, 143] on input "Desk 29" at bounding box center [383, 140] width 72 height 9
type input "4.109"
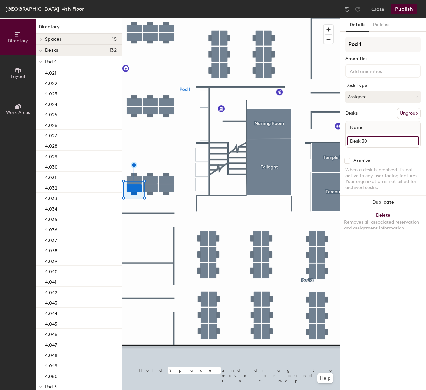
click at [382, 144] on input "Desk 30" at bounding box center [383, 140] width 72 height 9
type input "4.108"
click at [373, 144] on input "Desk 26" at bounding box center [383, 140] width 72 height 9
type input "4.111"
click at [388, 140] on input "Desk 25" at bounding box center [383, 140] width 72 height 9
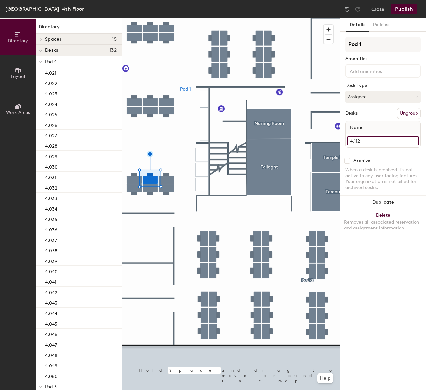
type input "4.112"
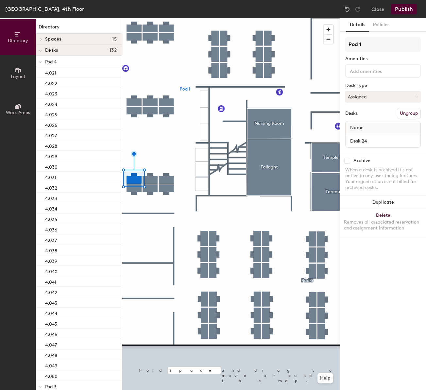
click at [374, 146] on div "Desk 24" at bounding box center [383, 140] width 75 height 13
click at [375, 144] on input "Desk 24" at bounding box center [383, 140] width 72 height 9
type input "4.113"
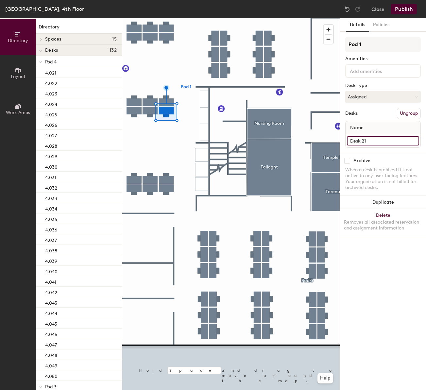
click at [376, 141] on input "Desk 21" at bounding box center [383, 140] width 72 height 9
type input "4.116"
click at [383, 141] on input "Desk 22" at bounding box center [383, 140] width 72 height 9
type input "4.115"
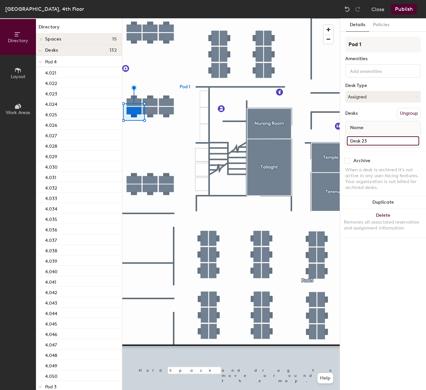
click at [380, 144] on input "Desk 23" at bounding box center [383, 140] width 72 height 9
type input "4.114"
click at [382, 137] on input "Desk 10" at bounding box center [383, 140] width 72 height 9
type input "4.117"
click at [366, 142] on input "Desk 9" at bounding box center [383, 140] width 72 height 9
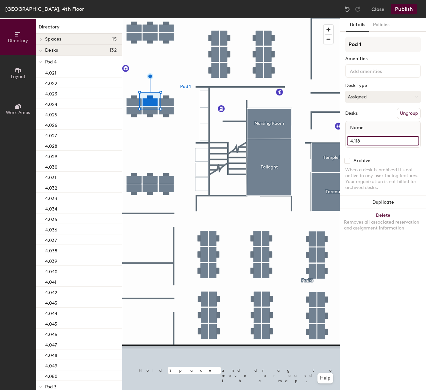
type input "4.118"
click at [373, 142] on input "Desk 8" at bounding box center [383, 140] width 72 height 9
type input "4.119"
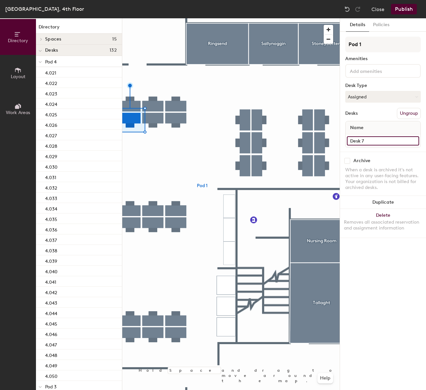
click at [385, 139] on input "Desk 7" at bounding box center [383, 140] width 72 height 9
type input "4.120"
click at [370, 141] on input "Desk 6" at bounding box center [383, 140] width 72 height 9
type input "4.121"
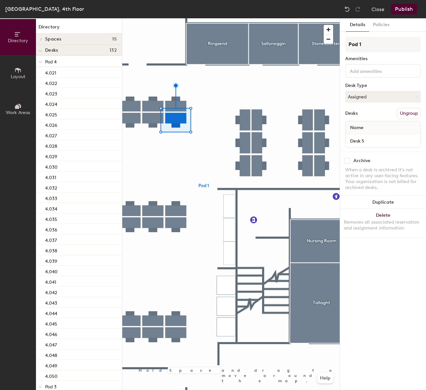
click at [383, 146] on div "Desk 5" at bounding box center [383, 140] width 75 height 13
click at [383, 143] on input "Desk 5" at bounding box center [383, 140] width 72 height 9
type input "4.122"
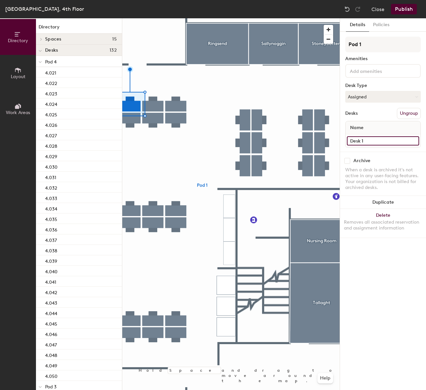
click at [381, 137] on input "Desk 1" at bounding box center [383, 140] width 72 height 9
type input "4.125"
click at [394, 143] on input "Desk 2" at bounding box center [383, 140] width 72 height 9
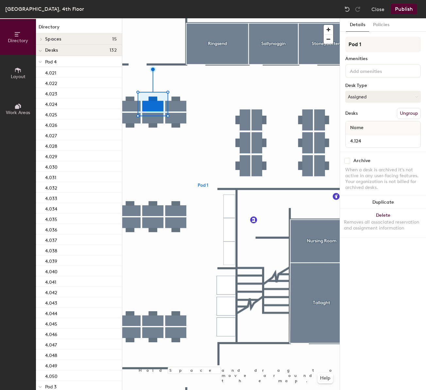
type input "4.124"
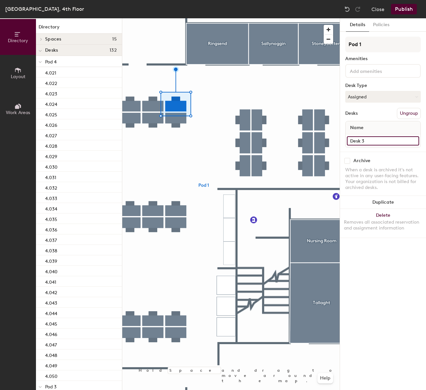
click at [375, 137] on input "Desk 3" at bounding box center [383, 140] width 72 height 9
type input "4.123"
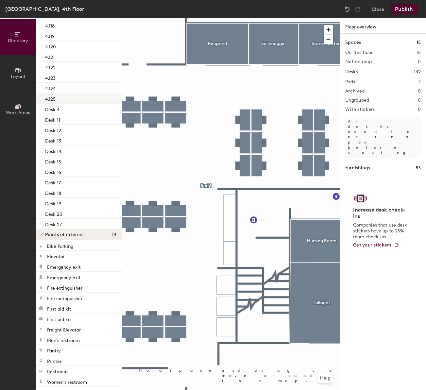
scroll to position [1255, 0]
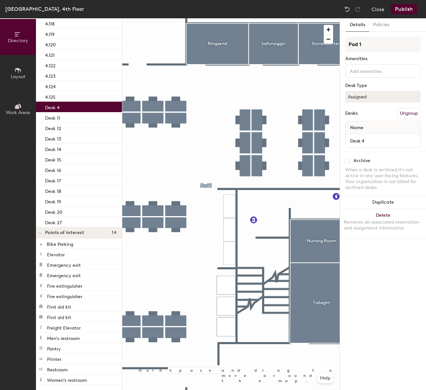
click at [70, 109] on div "Desk 4" at bounding box center [79, 107] width 86 height 10
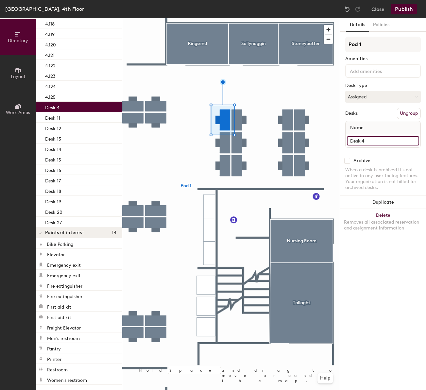
click at [364, 143] on input "Desk 4" at bounding box center [383, 140] width 72 height 9
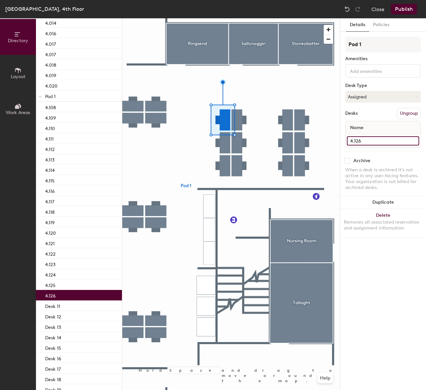
type input "4.126"
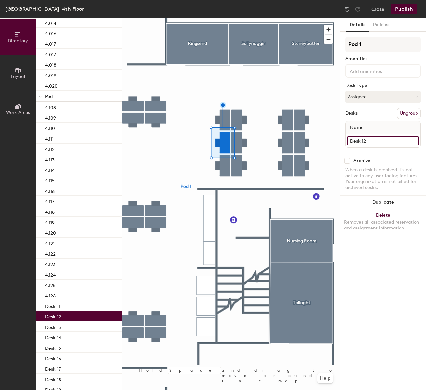
click at [397, 138] on input "Desk 12" at bounding box center [383, 140] width 72 height 9
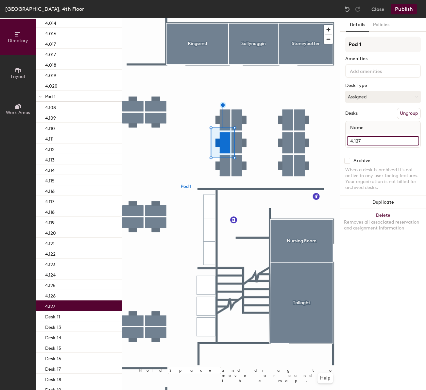
type input "4.127"
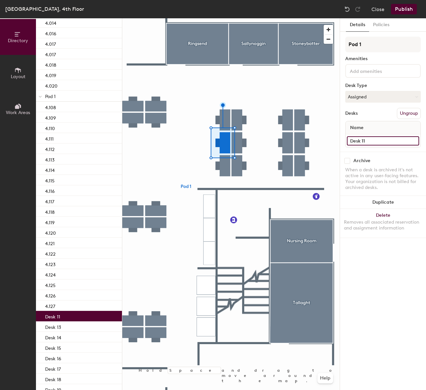
click at [368, 138] on input "Desk 11" at bounding box center [383, 140] width 72 height 9
type input "4.128"
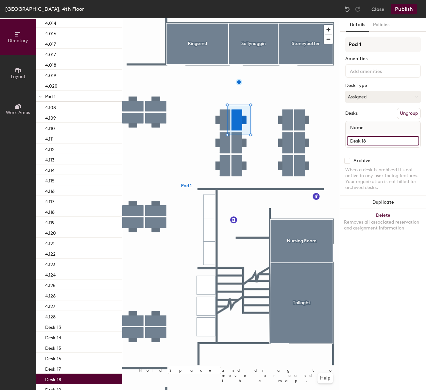
click at [380, 142] on input "Desk 18" at bounding box center [383, 140] width 72 height 9
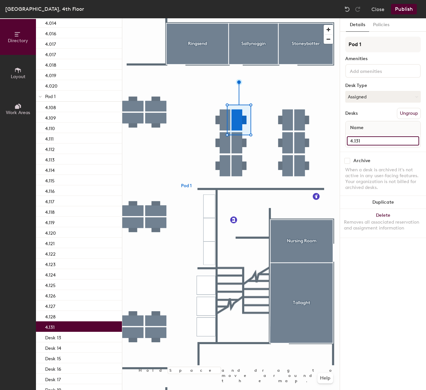
type input "4.131"
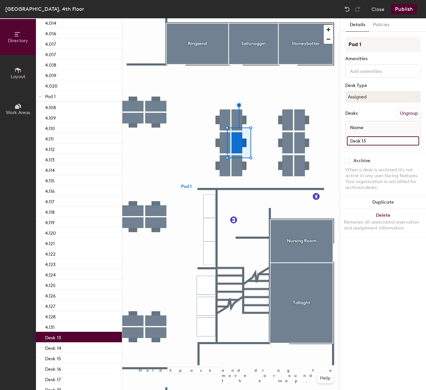
click at [376, 138] on input "Desk 13" at bounding box center [383, 140] width 72 height 9
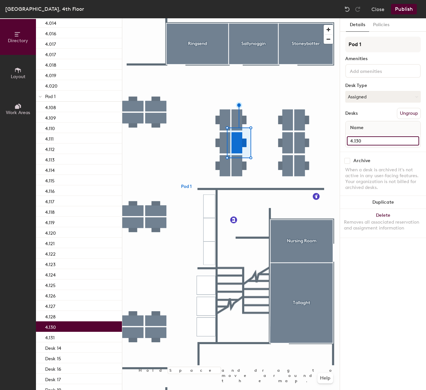
type input "4.130"
click at [240, 18] on div at bounding box center [231, 18] width 218 height 0
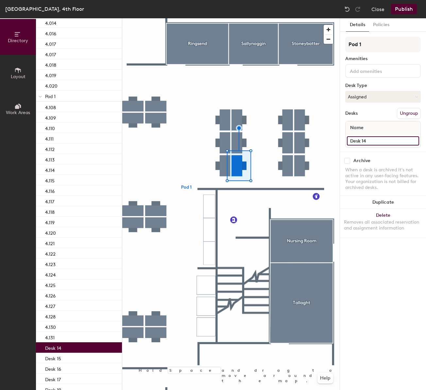
click at [376, 144] on input "Desk 14" at bounding box center [383, 140] width 72 height 9
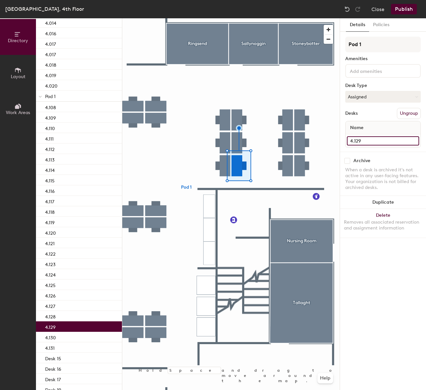
type input "4.129"
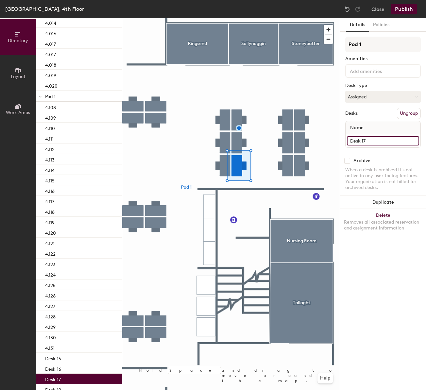
click at [374, 140] on input "Desk 17" at bounding box center [383, 140] width 72 height 9
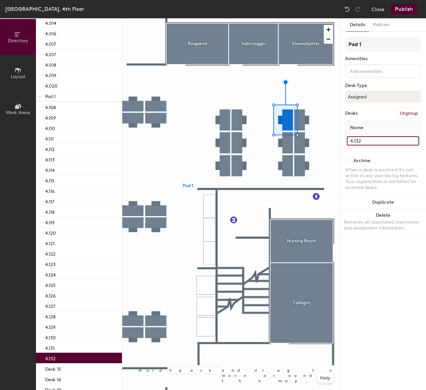
type input "4.132"
click at [292, 18] on div at bounding box center [231, 18] width 218 height 0
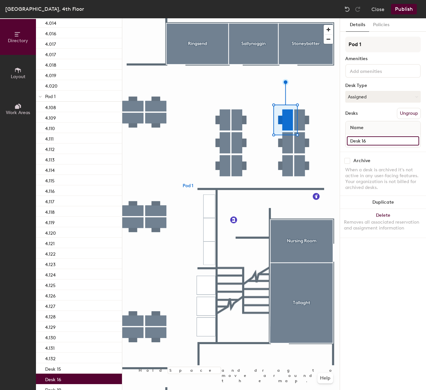
click at [365, 141] on input "Desk 16" at bounding box center [383, 140] width 72 height 9
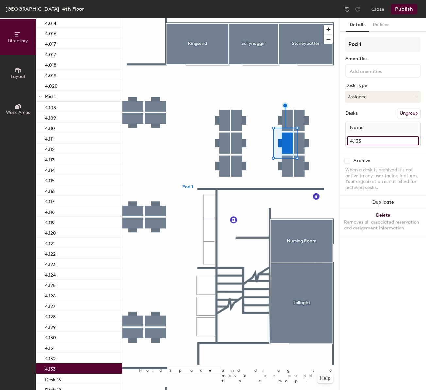
type input "4.133"
click at [285, 18] on div at bounding box center [231, 18] width 218 height 0
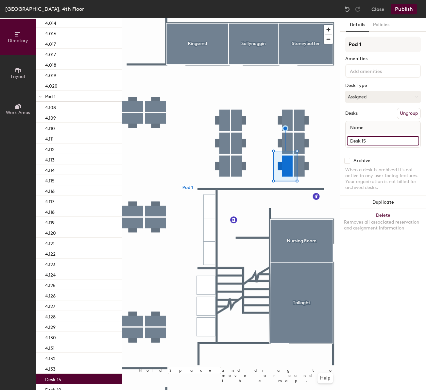
click at [363, 136] on input "Desk 15" at bounding box center [383, 140] width 72 height 9
type input "4.134"
click at [305, 18] on div at bounding box center [231, 18] width 218 height 0
click at [401, 141] on input "Desk 27" at bounding box center [383, 140] width 72 height 9
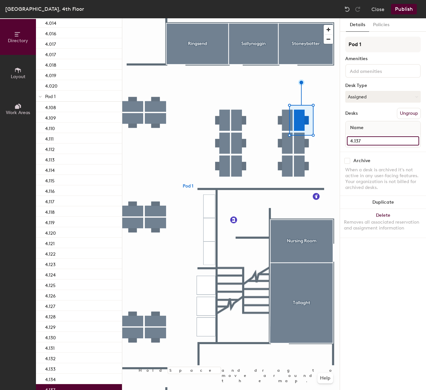
type input "4.137"
click at [305, 18] on div at bounding box center [231, 18] width 218 height 0
click at [378, 143] on input "Desk 19" at bounding box center [383, 140] width 72 height 9
type input "4.136"
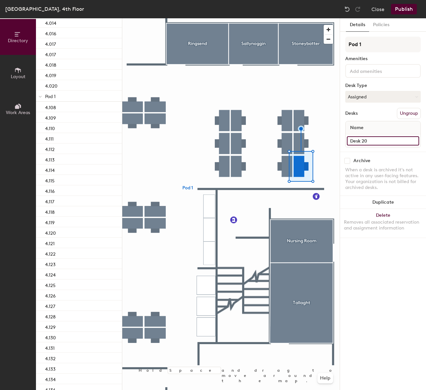
click at [372, 139] on input "Desk 20" at bounding box center [383, 140] width 72 height 9
type input "4.135"
click at [325, 18] on div at bounding box center [231, 18] width 218 height 0
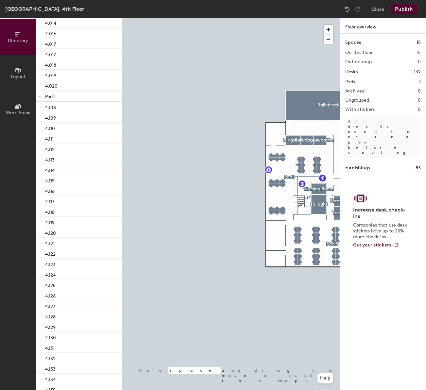
click at [296, 18] on div at bounding box center [231, 18] width 218 height 0
click at [322, 18] on div at bounding box center [231, 18] width 218 height 0
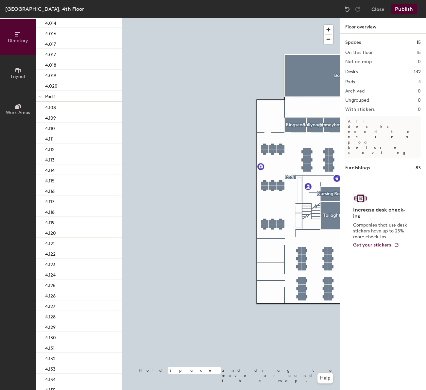
click at [296, 18] on div at bounding box center [231, 18] width 218 height 0
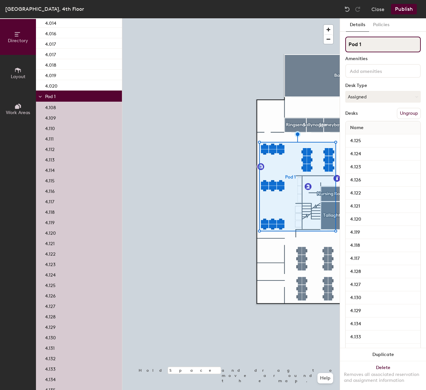
click at [381, 48] on input "Pod 1" at bounding box center [383, 45] width 76 height 16
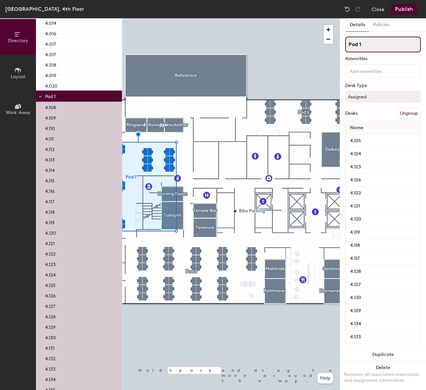
click at [383, 47] on input "Pod 1" at bounding box center [383, 45] width 76 height 16
type input "Accounting"
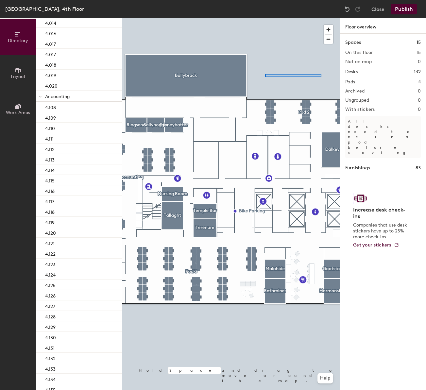
click at [265, 18] on div at bounding box center [231, 18] width 218 height 0
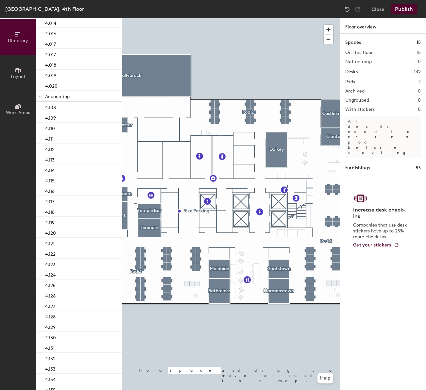
click at [253, 18] on div at bounding box center [231, 18] width 218 height 0
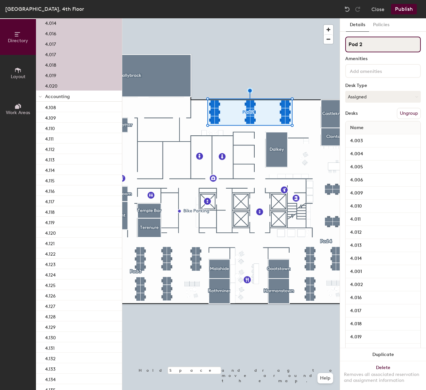
click at [380, 47] on input "Pod 2" at bounding box center [383, 45] width 76 height 16
click at [381, 47] on input "Pod 2" at bounding box center [383, 45] width 76 height 16
type input "FP&A"
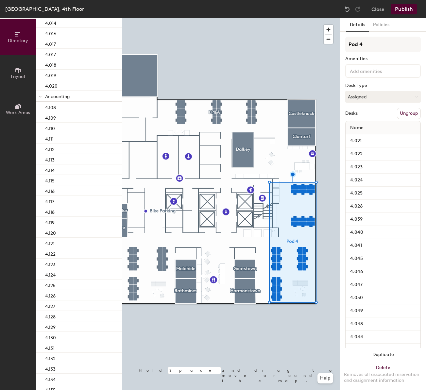
click at [414, 114] on button "Ungroup" at bounding box center [409, 113] width 24 height 11
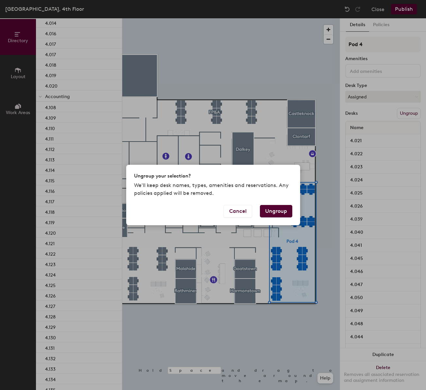
click at [276, 209] on button "Ungroup" at bounding box center [276, 211] width 32 height 12
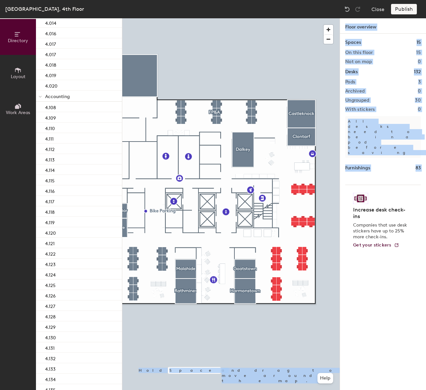
click at [324, 202] on div "Directory Layout Work Areas Directory Spaces 15 Ballybrack Castleknock Clontarf…" at bounding box center [213, 204] width 426 height 372
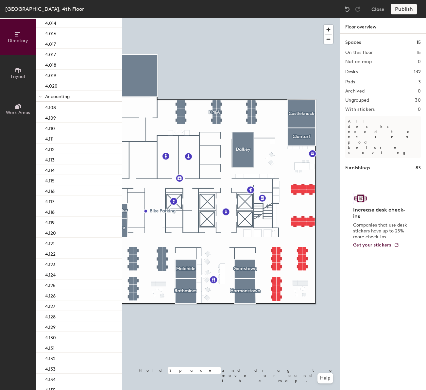
click at [344, 190] on div "Spaces 15 On this floor 15 Not on map 0 Desks 132 Pods 3 Archived 0 Ungrouped 3…" at bounding box center [383, 220] width 86 height 372
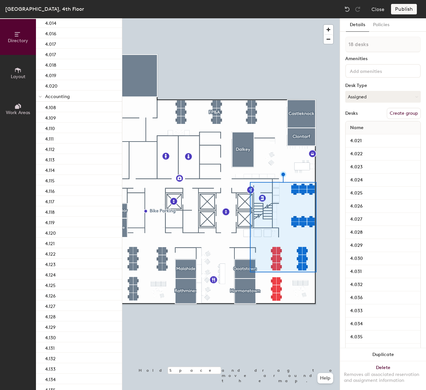
click at [391, 115] on button "Create group" at bounding box center [404, 113] width 34 height 11
click at [377, 45] on input "Pod 4" at bounding box center [383, 45] width 76 height 16
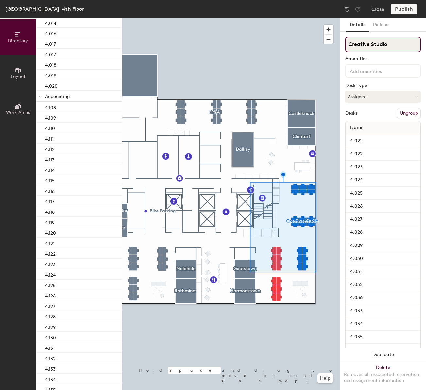
type input "Creative Studio"
click at [340, 174] on div "Details Policies Creative Studio Amenities Desk Type Assigned Desks Ungroup Nam…" at bounding box center [383, 204] width 86 height 372
click at [265, 18] on div at bounding box center [231, 18] width 218 height 0
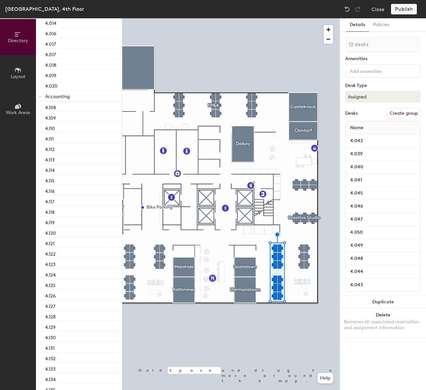
click at [399, 112] on button "Create group" at bounding box center [404, 113] width 34 height 11
click at [375, 43] on input "Pod 5" at bounding box center [383, 45] width 76 height 16
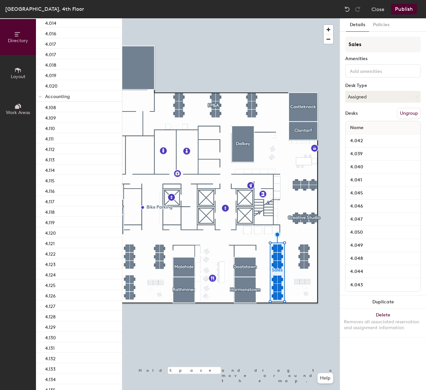
type input "Sales"
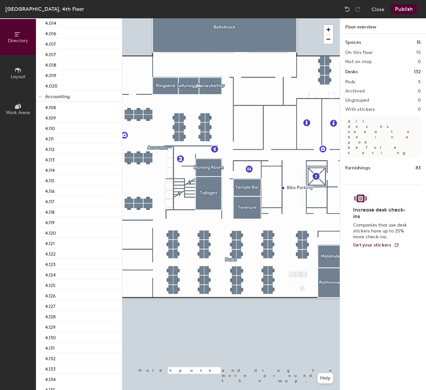
click at [271, 18] on div at bounding box center [231, 18] width 218 height 0
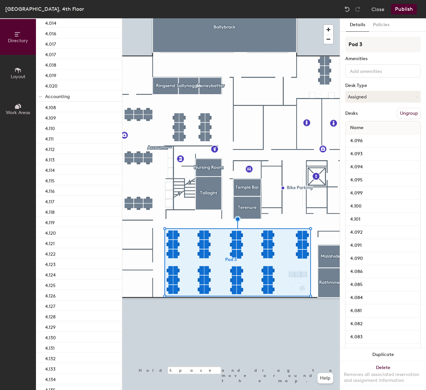
click at [406, 115] on button "Ungroup" at bounding box center [409, 113] width 24 height 11
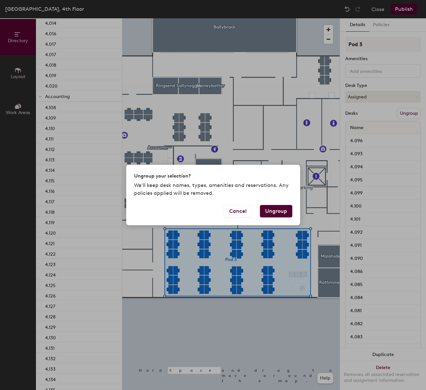
click at [287, 208] on button "Ungroup" at bounding box center [276, 211] width 32 height 12
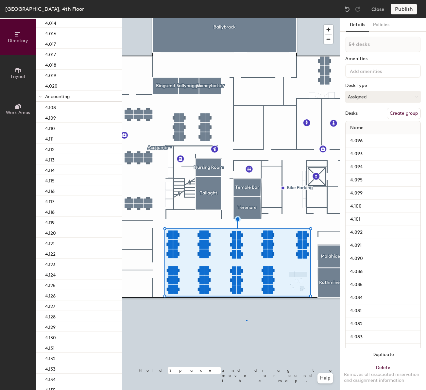
click at [246, 18] on div at bounding box center [231, 18] width 218 height 0
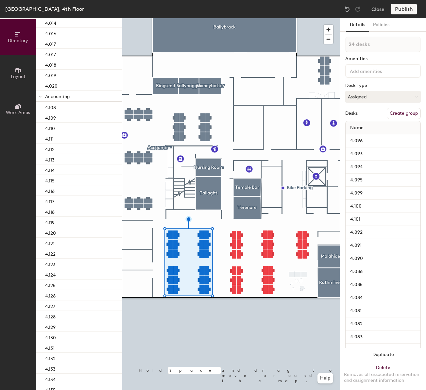
type input "1 desk"
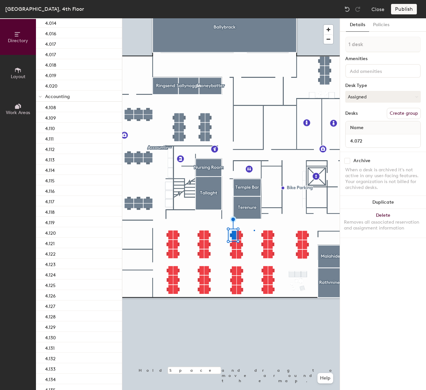
click at [254, 18] on div at bounding box center [231, 18] width 218 height 0
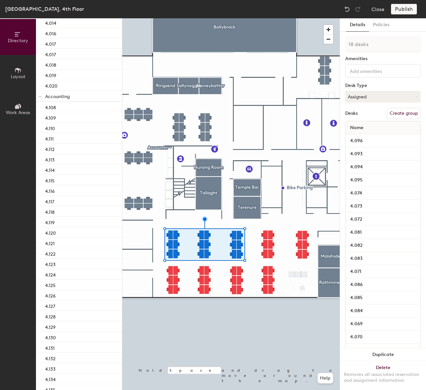
type input "1 desk"
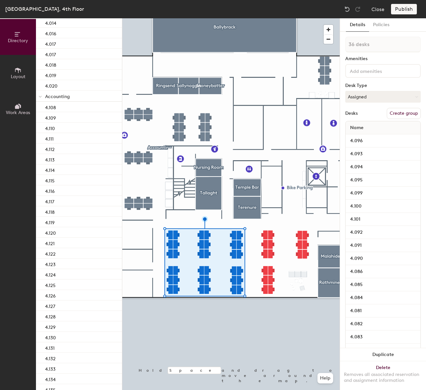
type input "1 desk"
type input "30 desks"
click at [391, 114] on button "Create group" at bounding box center [404, 113] width 34 height 11
click at [374, 43] on input "Pod 5" at bounding box center [383, 45] width 76 height 16
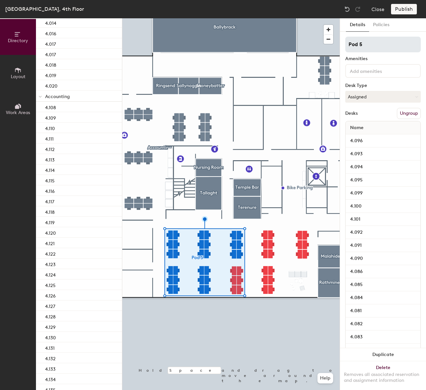
click at [373, 44] on input "Pod 5" at bounding box center [383, 45] width 76 height 16
type input "Customer Success"
click at [399, 58] on div "Amenities" at bounding box center [383, 58] width 76 height 5
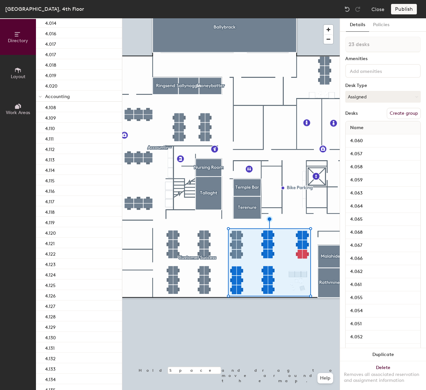
type input "24 desks"
click at [395, 114] on button "Create group" at bounding box center [404, 113] width 34 height 11
click at [388, 47] on input "Pod 6" at bounding box center [383, 45] width 76 height 16
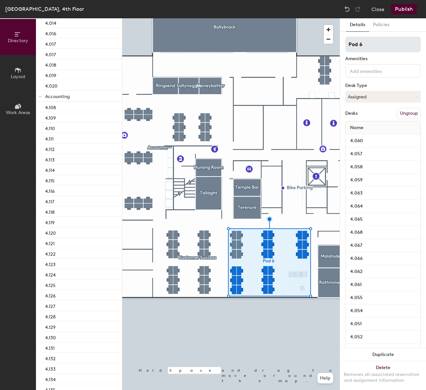
click at [388, 47] on input "Pod 6" at bounding box center [383, 45] width 76 height 16
type input "Sales"
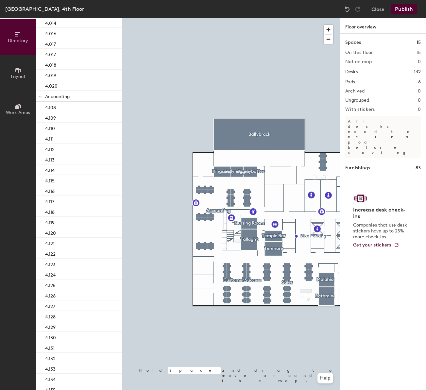
click at [215, 18] on div at bounding box center [231, 18] width 218 height 0
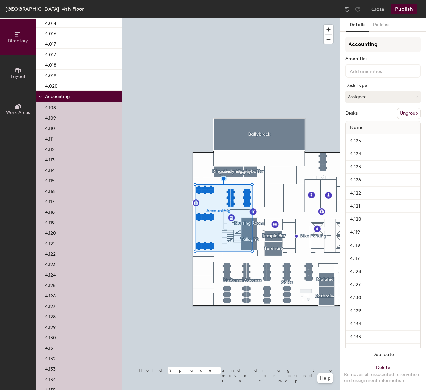
click at [409, 113] on button "Ungroup" at bounding box center [409, 113] width 24 height 11
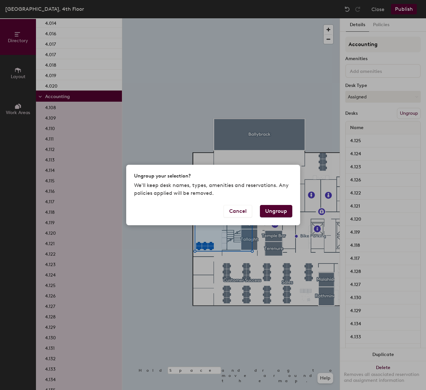
click at [273, 207] on button "Ungroup" at bounding box center [276, 211] width 32 height 12
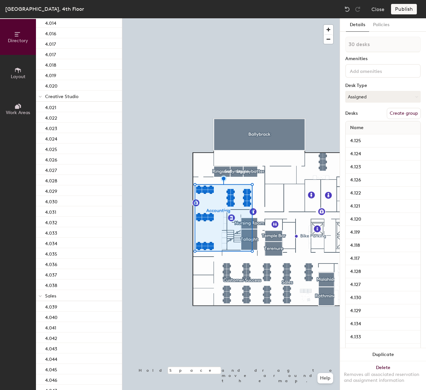
click at [182, 18] on div at bounding box center [231, 18] width 218 height 0
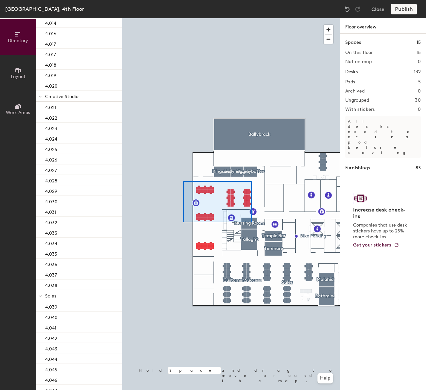
scroll to position [647, 0]
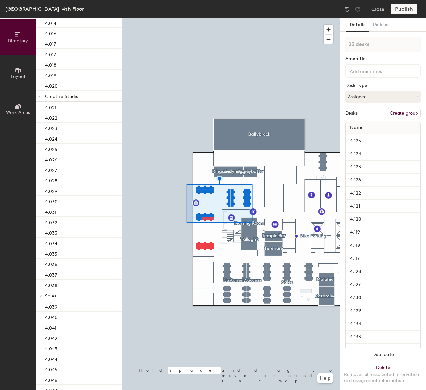
type input "24 desks"
click at [401, 112] on button "Create group" at bounding box center [404, 113] width 34 height 11
click at [388, 43] on input "Pod 6" at bounding box center [383, 45] width 76 height 16
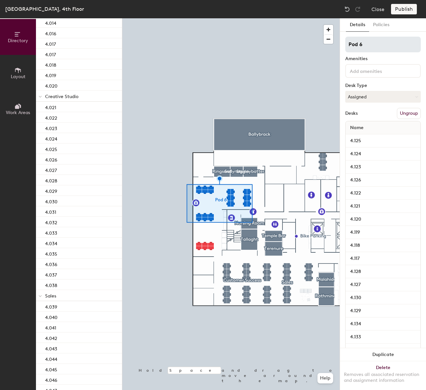
click at [388, 43] on input "Pod 6" at bounding box center [383, 45] width 76 height 16
type input "Accounting"
click at [273, 18] on div at bounding box center [231, 18] width 218 height 0
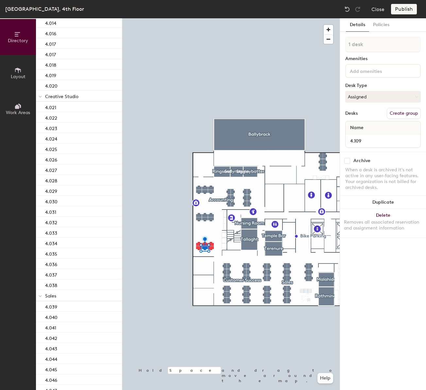
click at [177, 18] on div at bounding box center [231, 18] width 218 height 0
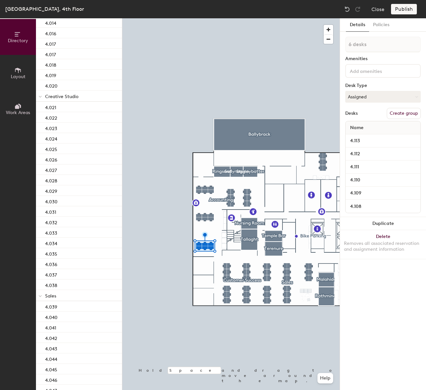
click at [404, 113] on button "Create group" at bounding box center [404, 113] width 34 height 11
click at [383, 42] on input "Pod 7" at bounding box center [383, 45] width 76 height 16
click at [383, 43] on input "Pod 7" at bounding box center [383, 45] width 76 height 16
click at [384, 43] on input "Pod 7" at bounding box center [383, 45] width 76 height 16
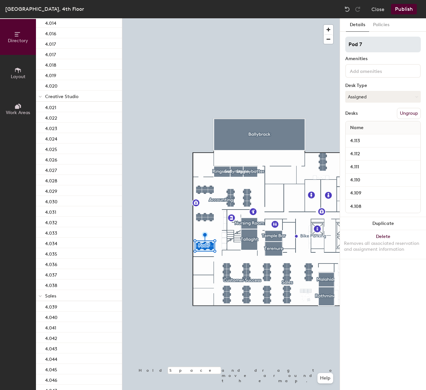
click at [383, 44] on input "Pod 7" at bounding box center [383, 45] width 76 height 16
click at [383, 45] on input "Pod 7" at bounding box center [383, 45] width 76 height 16
click at [384, 44] on input "Pod 7" at bounding box center [383, 45] width 76 height 16
type input "Legal"
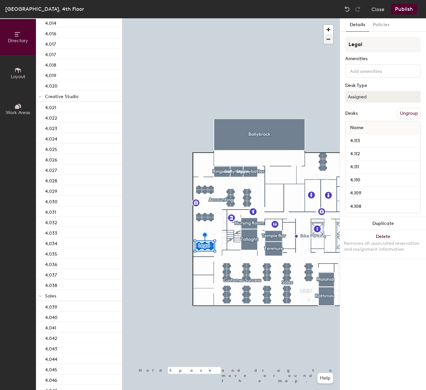
click at [272, 18] on div at bounding box center [231, 18] width 218 height 0
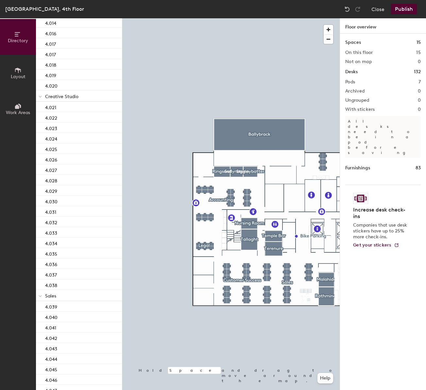
click at [21, 71] on icon at bounding box center [18, 70] width 6 height 5
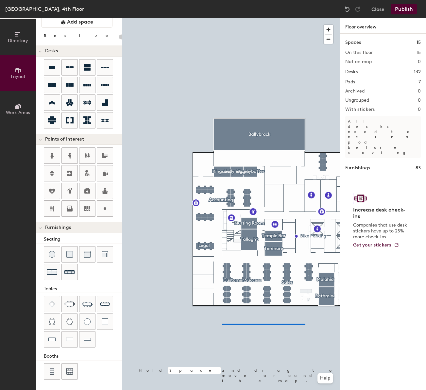
click at [222, 18] on div at bounding box center [231, 18] width 218 height 0
click at [319, 18] on div at bounding box center [231, 18] width 218 height 0
click at [327, 213] on div "Directory Layout Work Areas Layout Add space Resize Desks Points of Interest Fu…" at bounding box center [213, 204] width 426 height 372
type input "20"
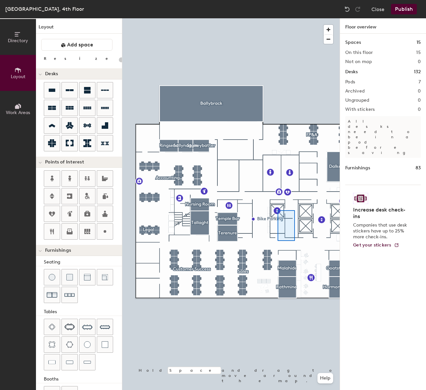
scroll to position [23, 0]
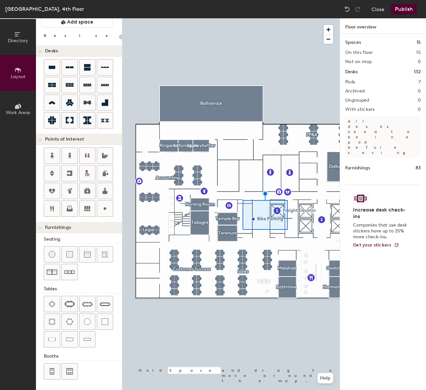
click at [268, 18] on div at bounding box center [231, 18] width 218 height 0
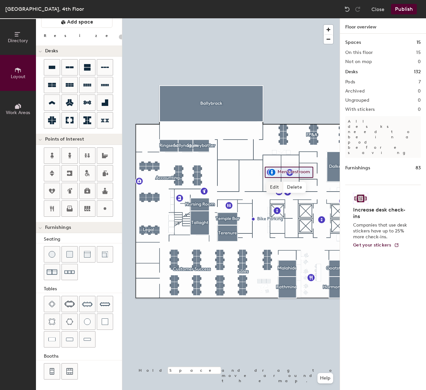
click at [258, 18] on div at bounding box center [231, 18] width 218 height 0
click at [413, 10] on button "Publish" at bounding box center [404, 9] width 26 height 10
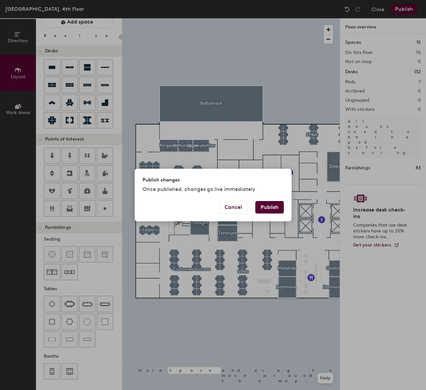
click at [269, 205] on button "Publish" at bounding box center [269, 207] width 28 height 12
type input "20"
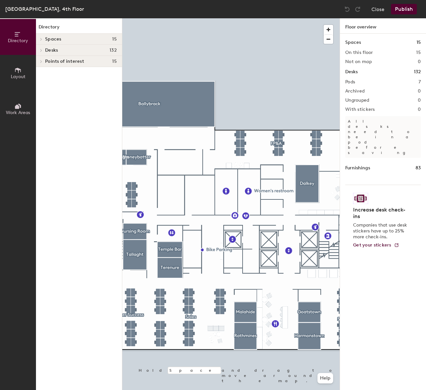
click at [248, 18] on div at bounding box center [231, 18] width 218 height 0
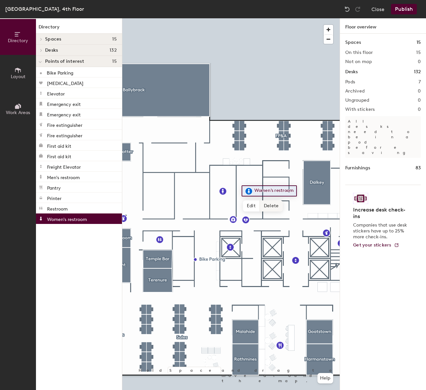
click at [273, 205] on span "Delete" at bounding box center [271, 206] width 23 height 11
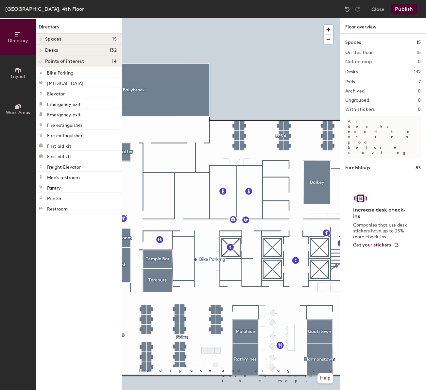
click at [220, 18] on div at bounding box center [231, 18] width 218 height 0
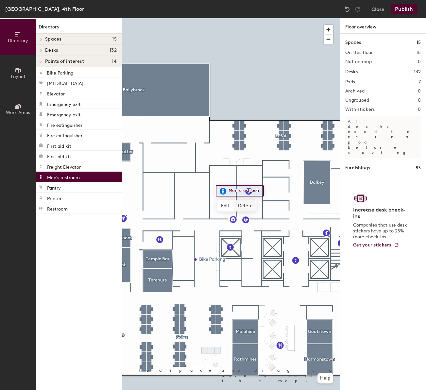
click at [250, 206] on span "Delete" at bounding box center [245, 206] width 23 height 11
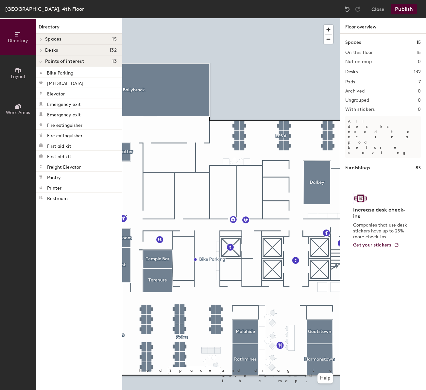
click at [17, 71] on icon at bounding box center [17, 70] width 7 height 7
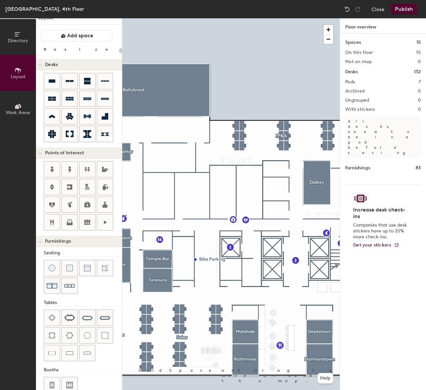
scroll to position [23, 0]
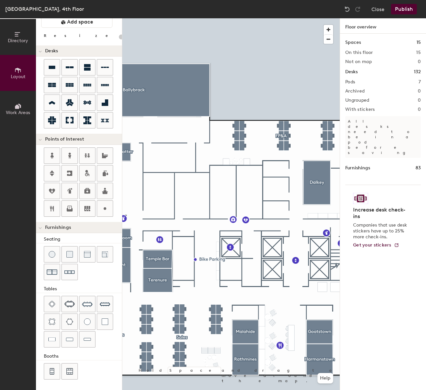
click at [237, 192] on div "Directory Layout Work Areas Layout Add space Resize Desks Points of Interest Fu…" at bounding box center [213, 204] width 426 height 372
type input "20"
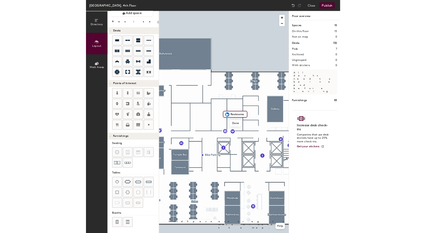
scroll to position [0, 0]
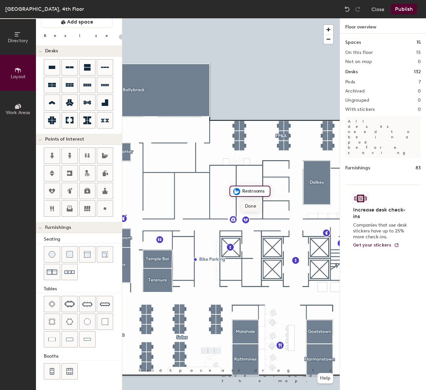
type input "Restrooms"
click at [253, 211] on span "Done" at bounding box center [250, 206] width 19 height 11
click at [269, 18] on div at bounding box center [231, 18] width 218 height 0
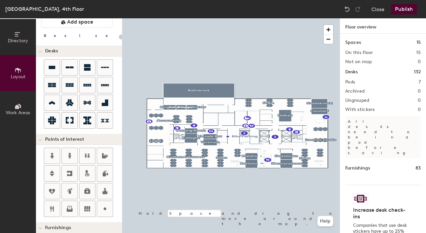
scroll to position [23, 0]
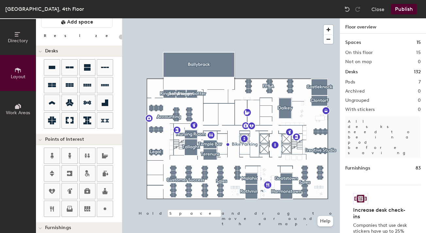
click at [403, 12] on button "Publish" at bounding box center [404, 9] width 26 height 10
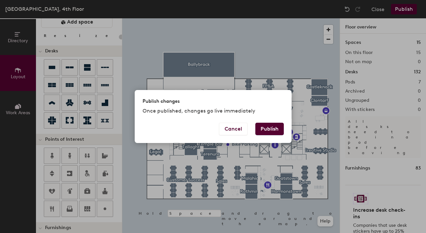
click at [273, 129] on button "Publish" at bounding box center [269, 129] width 28 height 12
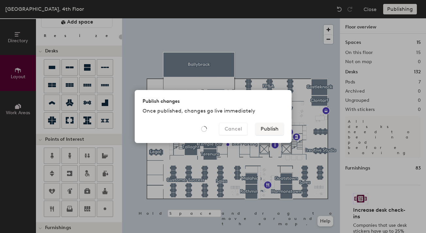
type input "20"
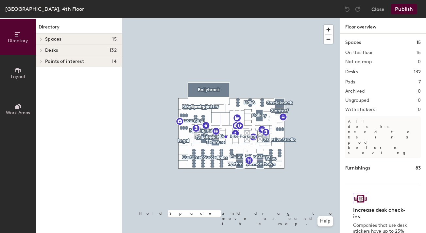
click at [21, 107] on icon at bounding box center [19, 106] width 3 height 4
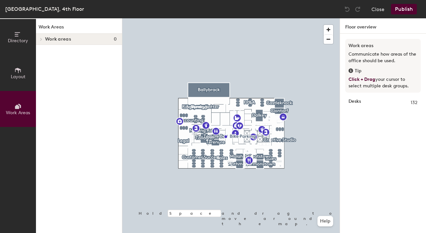
click at [17, 68] on icon at bounding box center [18, 70] width 6 height 5
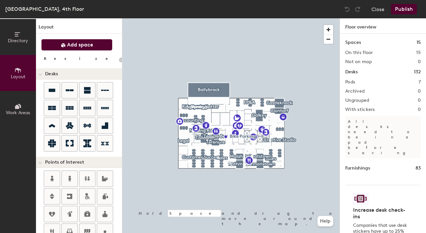
click at [71, 44] on span "Add space" at bounding box center [80, 45] width 26 height 7
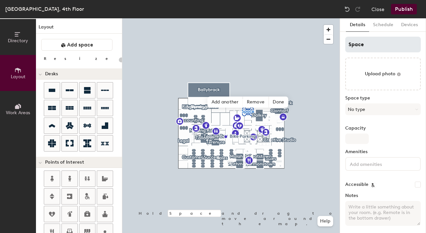
type input "20"
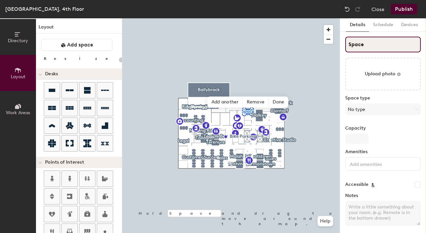
click at [377, 45] on input "Space" at bounding box center [383, 45] width 76 height 16
type input "D"
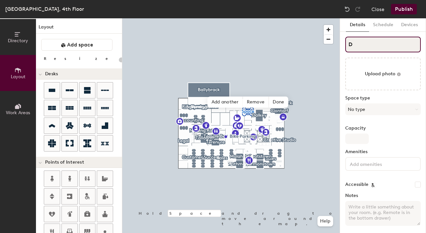
type input "20"
type input "Da"
type input "20"
type input "Dar"
type input "20"
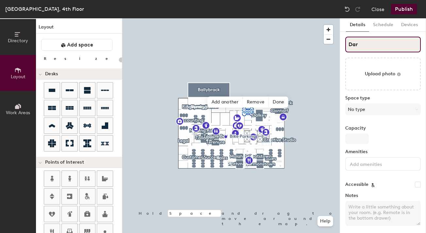
type input "Darn"
type input "20"
type input "Darndal"
type input "20"
type input "Darndale"
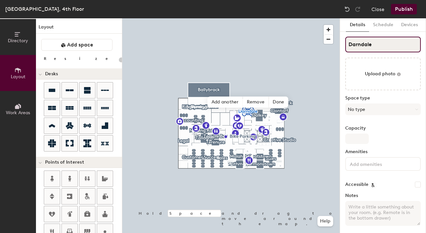
type input "20"
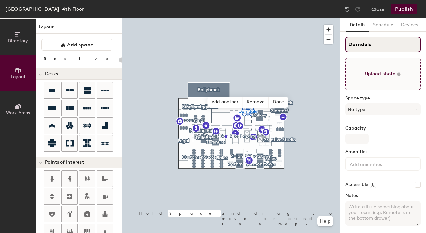
type input "Darndale"
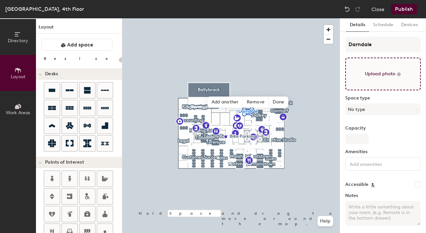
click at [371, 69] on input "file" at bounding box center [383, 74] width 76 height 33
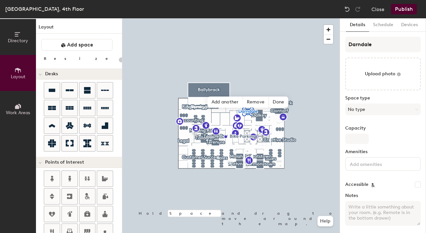
click at [406, 14] on button "Publish" at bounding box center [404, 9] width 26 height 10
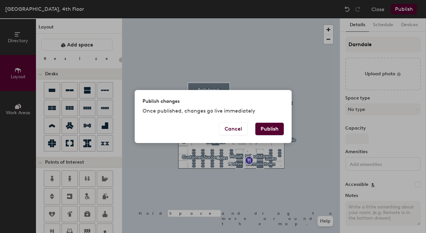
click at [275, 128] on button "Publish" at bounding box center [269, 129] width 28 height 12
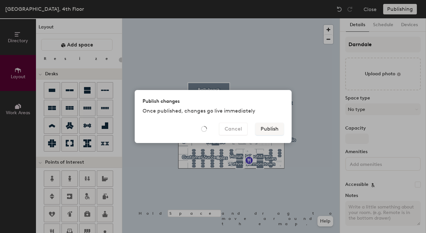
type input "20"
